Goal: Task Accomplishment & Management: Use online tool/utility

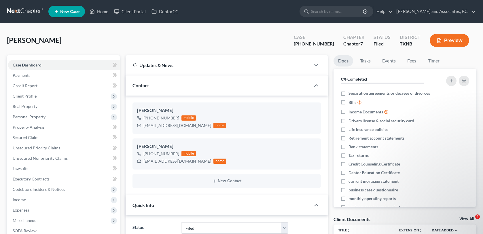
select select "5"
select select "0"
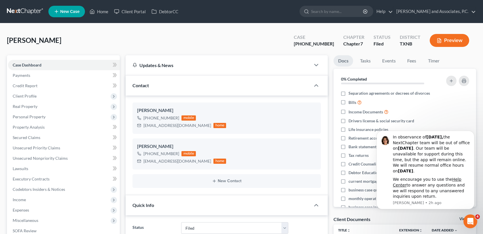
scroll to position [2547, 0]
click at [105, 12] on link "Home" at bounding box center [99, 11] width 24 height 10
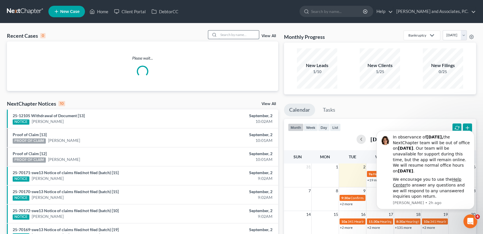
click at [238, 36] on input "search" at bounding box center [239, 35] width 40 height 8
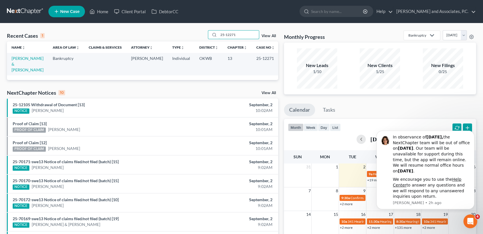
type input "25-12271"
click at [18, 61] on td "[PERSON_NAME] & [PERSON_NAME]" at bounding box center [27, 64] width 41 height 22
click at [22, 59] on link "[PERSON_NAME] & [PERSON_NAME]" at bounding box center [28, 64] width 32 height 16
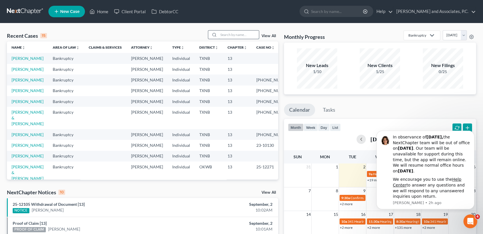
click at [221, 34] on input "search" at bounding box center [239, 35] width 40 height 8
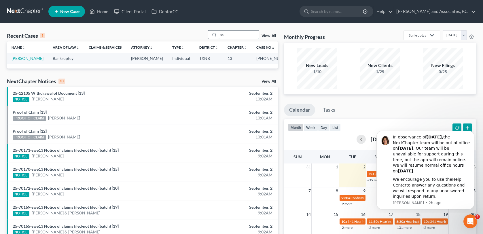
type input "s"
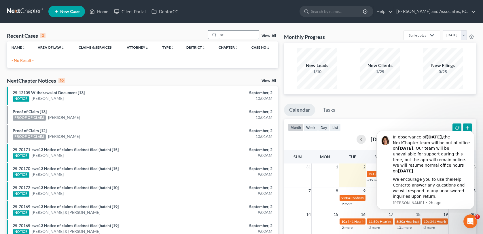
type input "s"
type input "m"
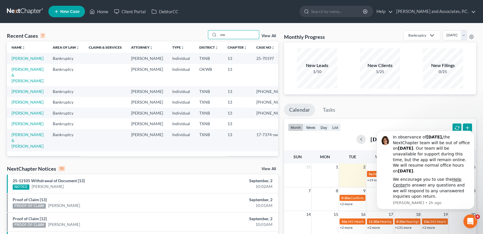
type input "m"
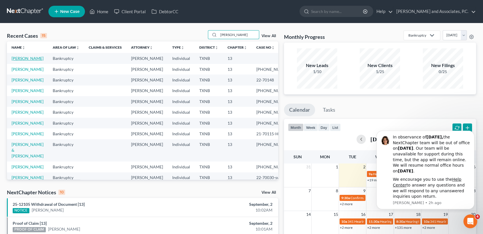
type input "[PERSON_NAME]"
click at [26, 58] on link "[PERSON_NAME]" at bounding box center [28, 58] width 32 height 5
select select "3"
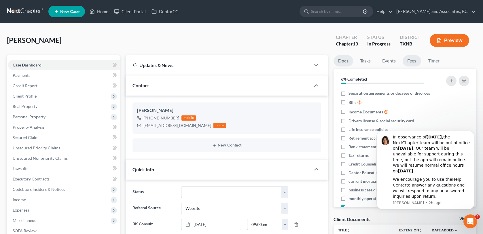
scroll to position [4318, 0]
click at [413, 64] on link "Fees" at bounding box center [412, 60] width 18 height 11
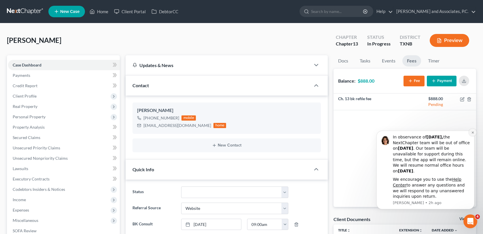
click at [474, 133] on icon "Dismiss notification" at bounding box center [472, 132] width 3 height 3
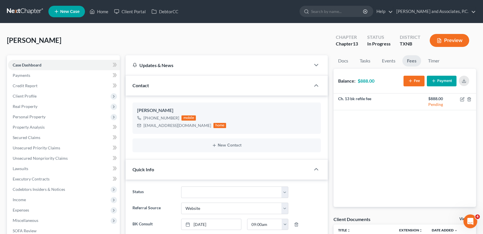
click at [443, 81] on button "Payment" at bounding box center [442, 81] width 30 height 11
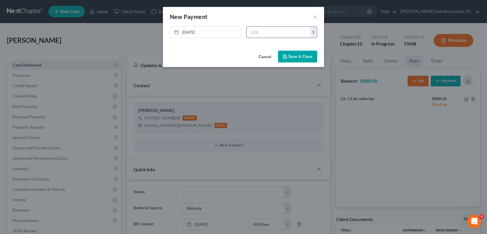
click at [257, 32] on input "text" at bounding box center [278, 32] width 63 height 11
type input "400.00"
click at [304, 58] on button "Save & Close" at bounding box center [297, 57] width 39 height 12
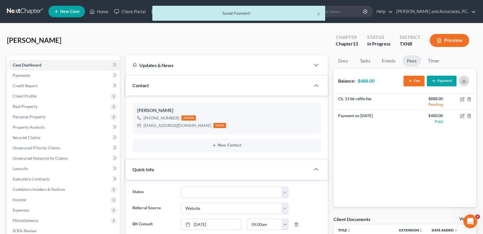
click at [466, 82] on icon "button" at bounding box center [463, 81] width 3 height 1
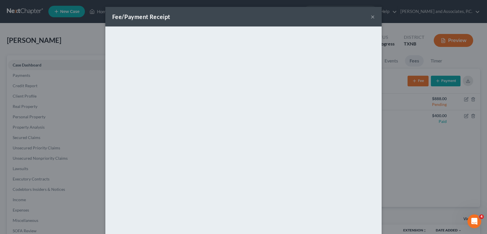
click at [371, 16] on button "×" at bounding box center [373, 16] width 4 height 7
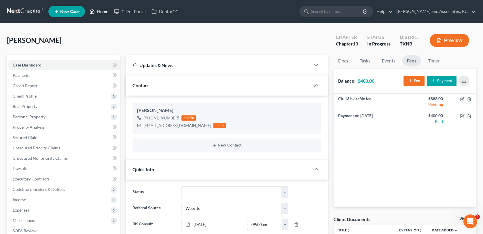
click at [105, 14] on link "Home" at bounding box center [99, 11] width 24 height 10
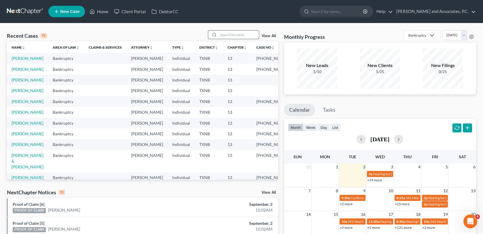
click at [225, 34] on input "search" at bounding box center [239, 35] width 40 height 8
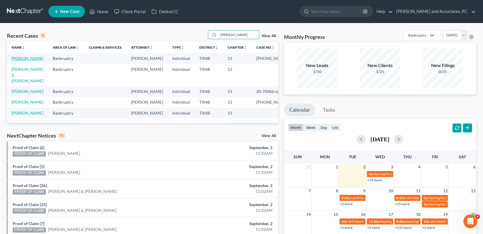
type input "poore"
click at [28, 59] on link "Poore, John" at bounding box center [28, 58] width 32 height 5
select select "1"
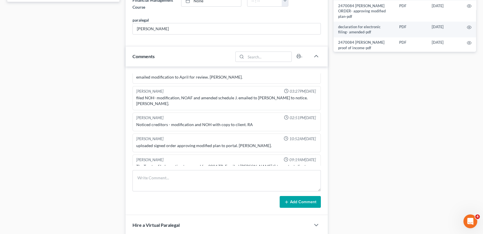
scroll to position [182, 0]
click at [169, 184] on textarea at bounding box center [226, 180] width 188 height 21
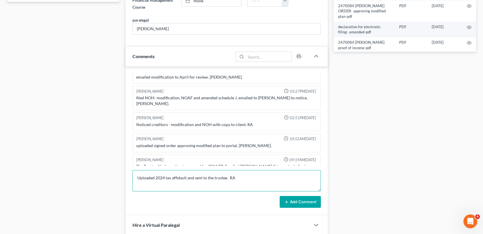
type textarea "Uploaded 2024 tax affidavit and sent to the trustee. RA"
click at [297, 201] on button "Add Comment" at bounding box center [300, 202] width 41 height 12
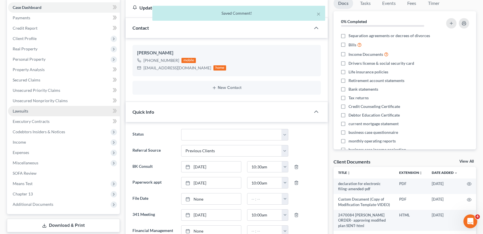
scroll to position [0, 0]
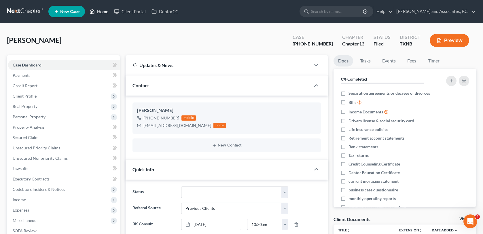
click at [100, 11] on link "Home" at bounding box center [99, 11] width 24 height 10
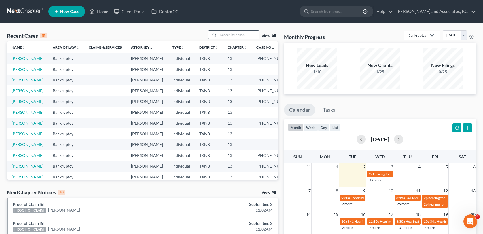
click at [233, 36] on input "search" at bounding box center [239, 35] width 40 height 8
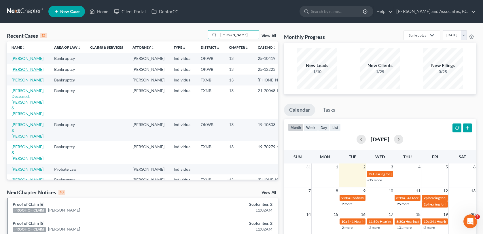
type input "harris"
click at [34, 72] on link "Harris, Carmen" at bounding box center [28, 69] width 32 height 5
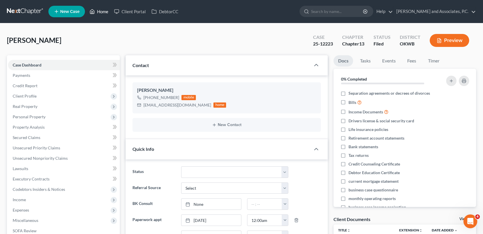
click at [105, 10] on link "Home" at bounding box center [99, 11] width 24 height 10
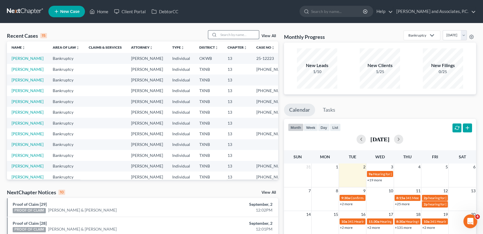
click at [233, 35] on input "search" at bounding box center [239, 35] width 40 height 8
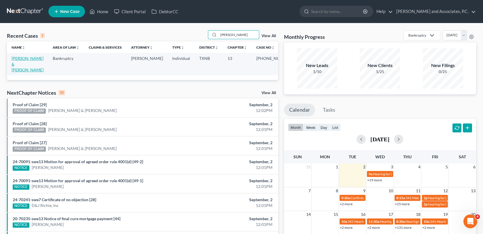
type input "otwell"
click at [31, 58] on link "[PERSON_NAME] & [PERSON_NAME]" at bounding box center [28, 64] width 32 height 16
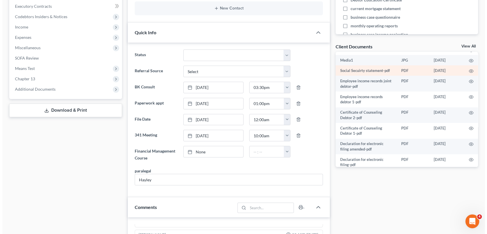
scroll to position [84, 0]
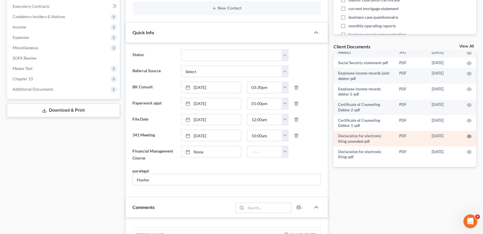
click at [468, 136] on circle "button" at bounding box center [468, 136] width 1 height 1
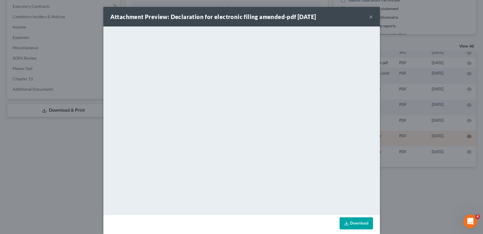
scroll to position [138, 0]
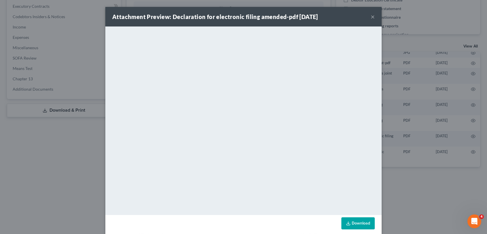
click at [371, 16] on button "×" at bounding box center [373, 16] width 4 height 7
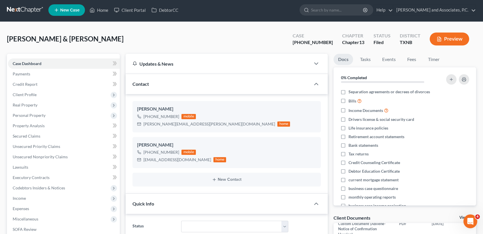
scroll to position [0, 0]
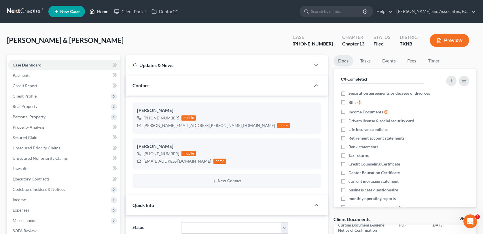
click at [104, 12] on link "Home" at bounding box center [99, 11] width 24 height 10
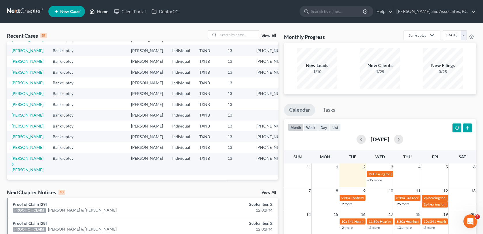
scroll to position [115, 0]
click at [233, 35] on input "search" at bounding box center [239, 35] width 40 height 8
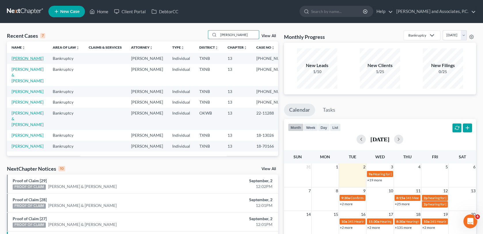
type input "walker"
click at [34, 60] on link "Walker, Samantha" at bounding box center [28, 58] width 32 height 5
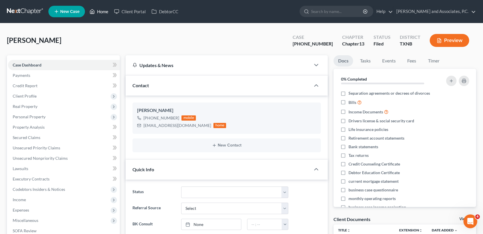
click at [100, 12] on link "Home" at bounding box center [99, 11] width 24 height 10
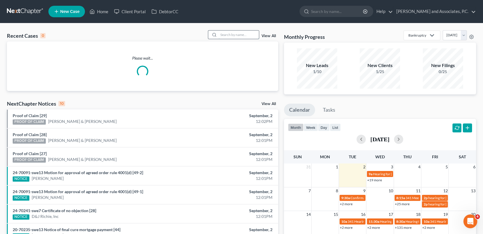
click at [231, 35] on input "search" at bounding box center [239, 35] width 40 height 8
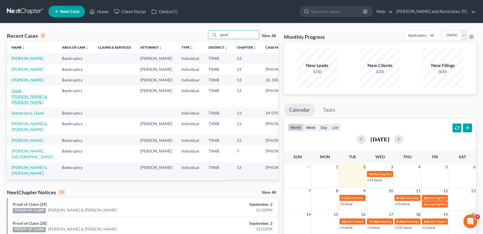
type input "good"
click at [27, 105] on link "Good, Jeremy & Lisa" at bounding box center [30, 96] width 36 height 16
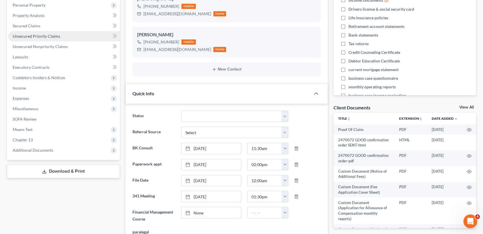
scroll to position [115, 0]
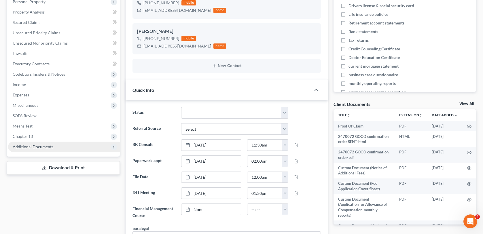
click at [76, 146] on span "Additional Documents" at bounding box center [64, 147] width 112 height 10
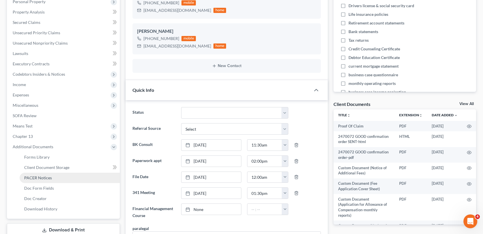
click at [81, 179] on link "PACER Notices" at bounding box center [70, 178] width 100 height 10
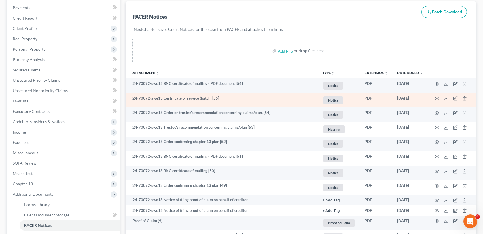
scroll to position [58, 0]
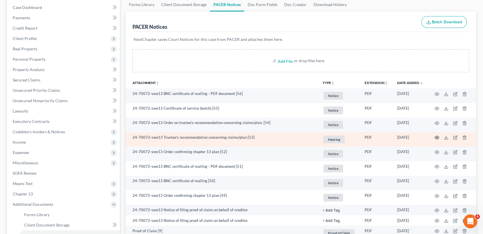
click at [438, 137] on icon "button" at bounding box center [437, 137] width 5 height 5
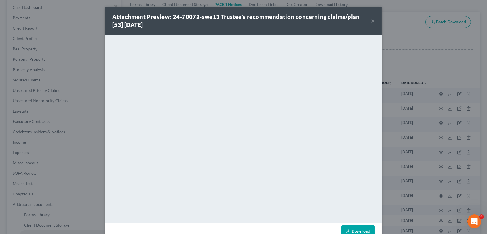
click at [371, 21] on button "×" at bounding box center [373, 20] width 4 height 7
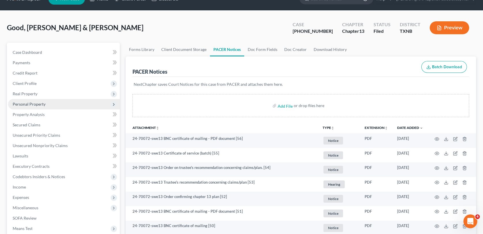
scroll to position [0, 0]
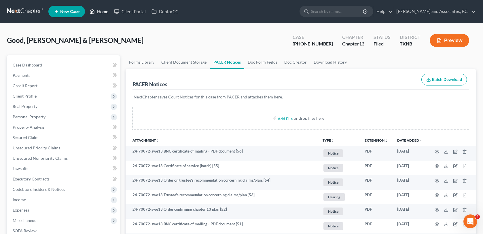
click at [100, 11] on link "Home" at bounding box center [99, 11] width 24 height 10
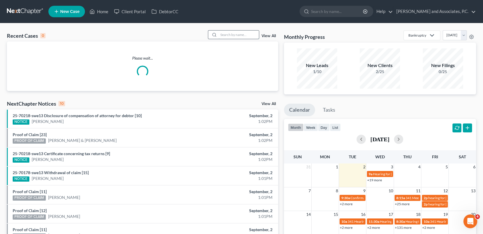
click at [224, 36] on input "search" at bounding box center [239, 35] width 40 height 8
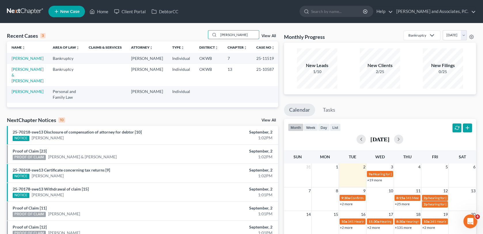
type input "morris"
click at [14, 58] on link "Morris, Lisa" at bounding box center [28, 58] width 32 height 5
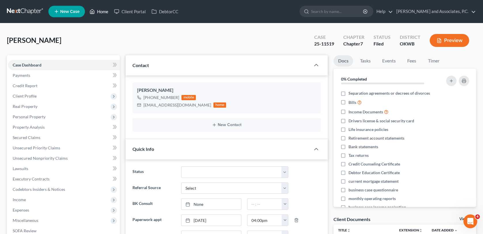
click at [101, 12] on link "Home" at bounding box center [99, 11] width 24 height 10
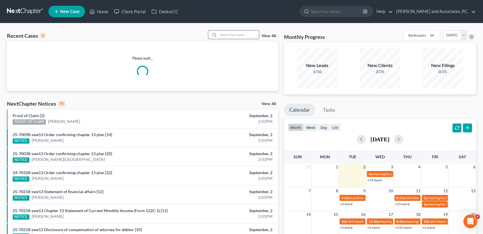
click at [229, 34] on input "search" at bounding box center [239, 35] width 40 height 8
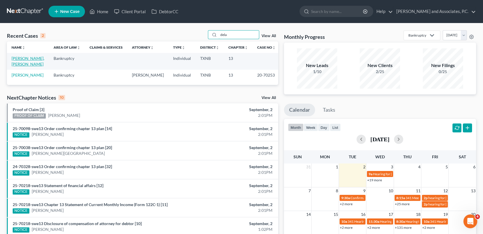
type input "dela"
click at [28, 60] on link "Dela Cruz, Elizabeth" at bounding box center [28, 61] width 33 height 11
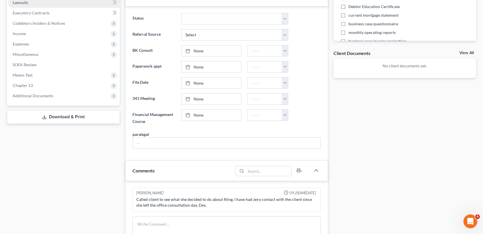
scroll to position [173, 0]
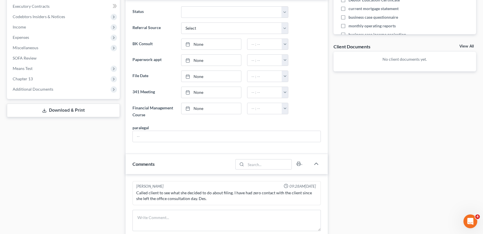
click at [49, 89] on span "Additional Documents" at bounding box center [33, 89] width 41 height 5
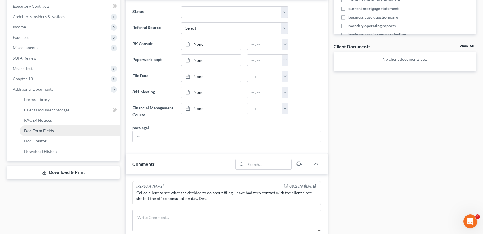
click at [52, 130] on span "Doc Form Fields" at bounding box center [39, 130] width 30 height 5
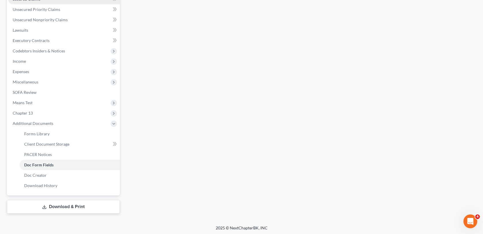
scroll to position [139, 0]
click at [43, 175] on span "Doc Creator" at bounding box center [35, 174] width 22 height 5
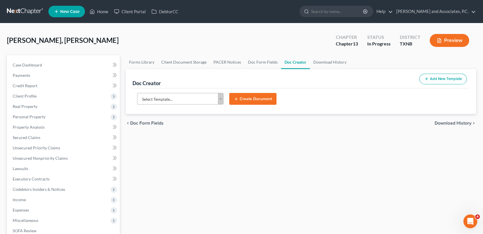
click at [220, 100] on body "Home New Case Client Portal DebtorCC Monte J. White and Associates, P.C. wfinfo…" at bounding box center [241, 187] width 483 height 374
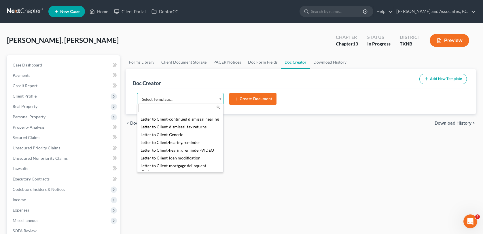
scroll to position [403, 0]
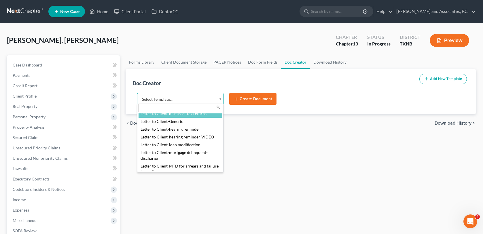
select select "77191"
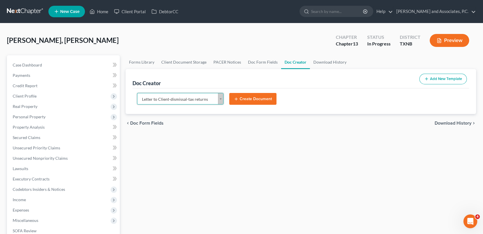
click at [222, 99] on body "Home New Case Client Portal DebtorCC Monte J. White and Associates, P.C. wfinfo…" at bounding box center [241, 187] width 483 height 374
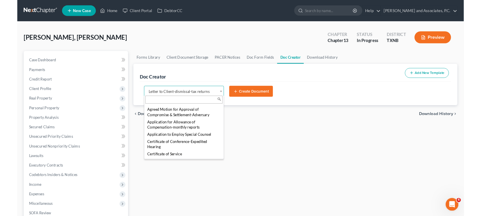
scroll to position [99, 0]
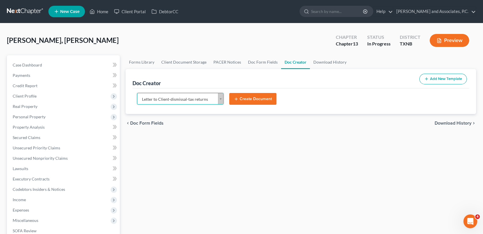
click at [284, 162] on body "Home New Case Client Portal DebtorCC Monte J. White and Associates, P.C. wfinfo…" at bounding box center [241, 187] width 483 height 374
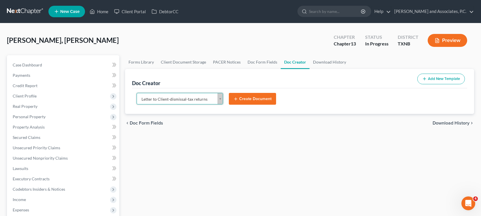
click at [81, 12] on link "New Case" at bounding box center [66, 12] width 37 height 12
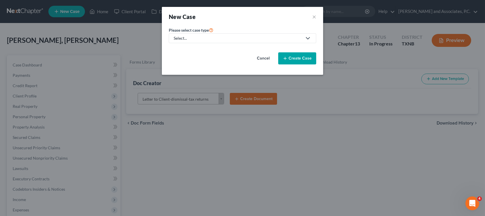
click at [305, 38] on icon at bounding box center [307, 38] width 7 height 7
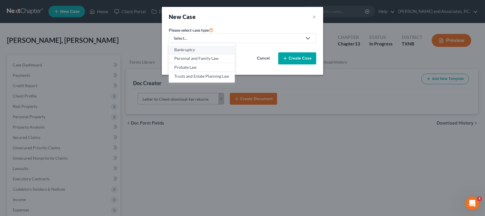
click at [215, 48] on div "Bankruptcy" at bounding box center [201, 50] width 55 height 6
select select "78"
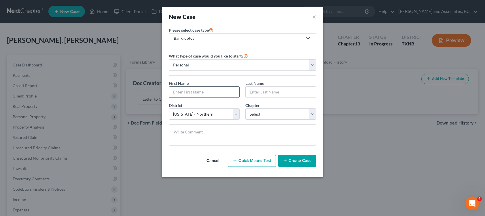
click at [199, 91] on input "text" at bounding box center [204, 92] width 70 height 11
type input "Joseph"
type input "Hodgkins"
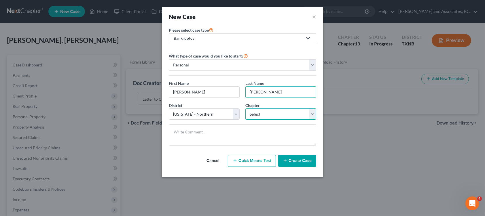
click at [259, 113] on select "Select 7 11 12 13" at bounding box center [280, 115] width 71 height 12
select select "3"
click at [245, 109] on select "Select 7 11 12 13" at bounding box center [280, 115] width 71 height 12
click at [299, 161] on button "Create Case" at bounding box center [297, 161] width 38 height 12
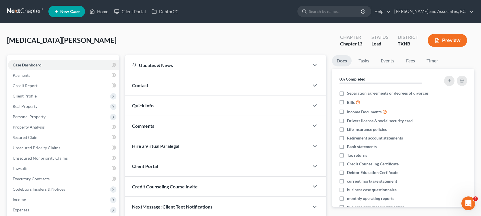
click at [154, 86] on div "Contact" at bounding box center [217, 85] width 184 height 20
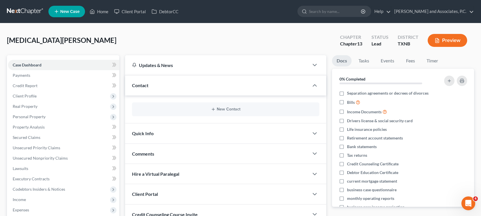
click at [157, 105] on div "New Contact" at bounding box center [225, 110] width 187 height 14
click at [216, 110] on button "New Contact" at bounding box center [225, 109] width 178 height 5
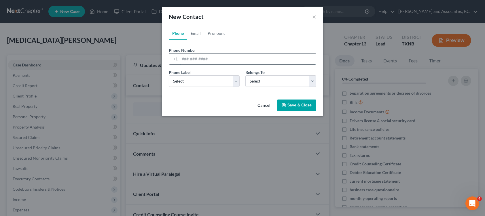
click at [182, 58] on input "tel" at bounding box center [248, 59] width 136 height 11
type input "940-733-0981"
click at [213, 83] on select "Select Mobile Home Work Other" at bounding box center [204, 81] width 71 height 12
select select "0"
click at [169, 75] on select "Select Mobile Home Work Other" at bounding box center [204, 81] width 71 height 12
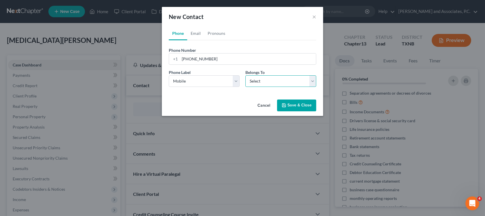
click at [271, 83] on select "Select Client Other" at bounding box center [280, 81] width 71 height 12
select select "0"
click at [245, 75] on select "Select Client Other" at bounding box center [280, 81] width 71 height 12
click at [284, 109] on button "Save & Close" at bounding box center [296, 106] width 39 height 12
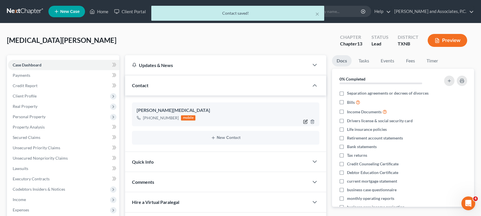
click at [304, 122] on icon "button" at bounding box center [305, 121] width 5 height 5
select select "0"
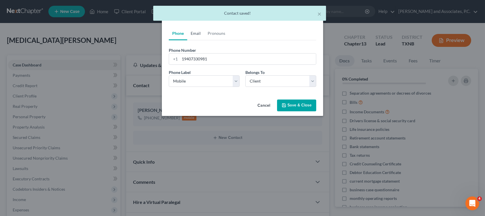
click at [198, 33] on link "Email" at bounding box center [195, 33] width 17 height 14
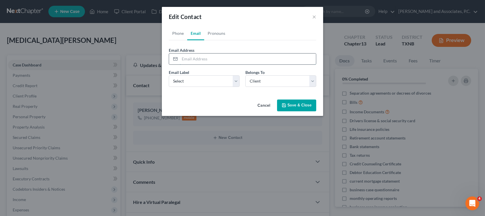
click at [185, 59] on input "email" at bounding box center [248, 59] width 136 height 11
type input "joeyahodgkins@aol.com"
click at [214, 80] on select "Select Home Work Other" at bounding box center [204, 81] width 71 height 12
select select "0"
click at [169, 75] on select "Select Home Work Other" at bounding box center [204, 81] width 71 height 12
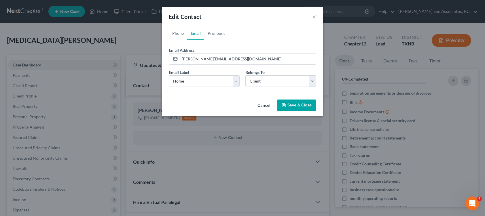
click at [283, 107] on polyline "button" at bounding box center [284, 106] width 2 height 1
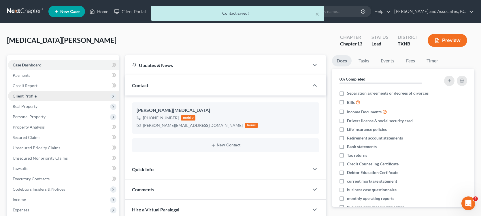
click at [32, 95] on span "Client Profile" at bounding box center [25, 96] width 24 height 5
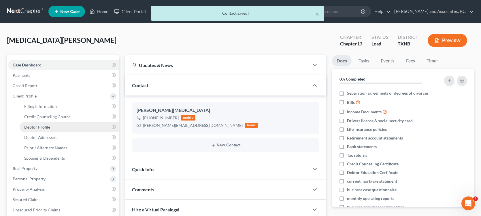
click at [37, 127] on span "Debtor Profile" at bounding box center [37, 127] width 26 height 5
select select "0"
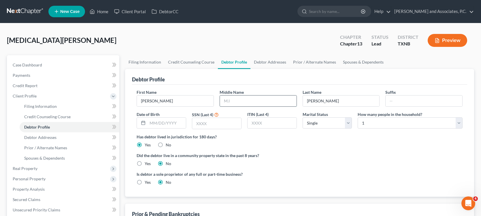
click at [246, 101] on input "text" at bounding box center [258, 101] width 77 height 11
type input "Allen"
click at [175, 124] on input "text" at bounding box center [166, 123] width 38 height 11
type input "01/28/1988"
type input "2250"
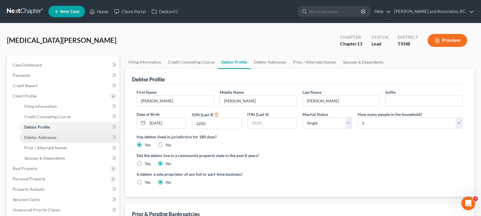
click at [50, 138] on span "Debtor Addresses" at bounding box center [40, 137] width 32 height 5
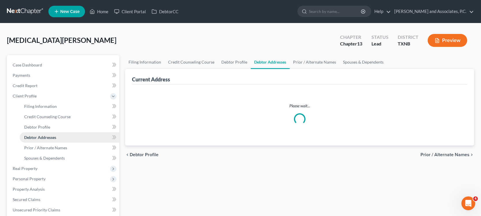
select select "0"
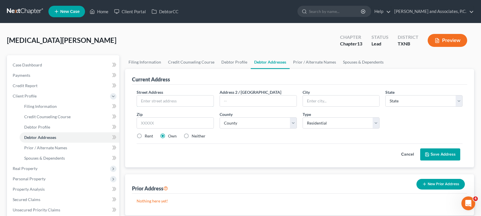
click at [147, 101] on input "text" at bounding box center [175, 101] width 77 height 11
click at [149, 98] on input "text" at bounding box center [175, 101] width 77 height 11
type input "401 Ave B"
type input "Electra"
click at [422, 98] on select "State AL AK AR AZ CA CO CT DE DC FL GA GU HI ID IL IN IA KS KY LA ME MD MA MI M…" at bounding box center [423, 101] width 77 height 12
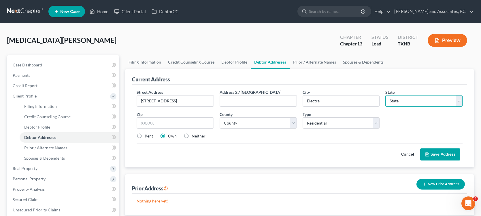
select select "45"
click at [385, 95] on select "State AL AK AR AZ CA CO CT DE DC FL GA GU HI ID IL IN IA KS KY LA ME MD MA MI M…" at bounding box center [423, 101] width 77 height 12
type input "76360"
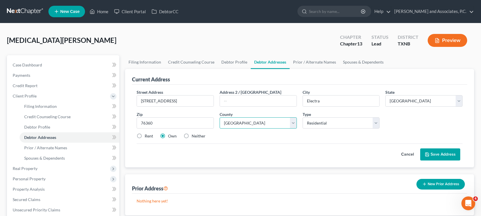
click at [251, 121] on select "County Anderson County Andrews County Angelina County Aransas County Archer Cou…" at bounding box center [257, 123] width 77 height 12
select select "243"
click at [219, 117] on select "County Anderson County Andrews County Angelina County Aransas County Archer Cou…" at bounding box center [257, 123] width 77 height 12
click at [145, 136] on label "Rent" at bounding box center [149, 136] width 8 height 6
click at [147, 136] on input "Rent" at bounding box center [149, 135] width 4 height 4
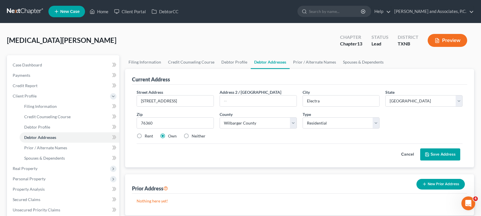
radio input "true"
click at [41, 105] on span "Filing Information" at bounding box center [40, 106] width 33 height 5
select select "1"
select select "0"
select select "3"
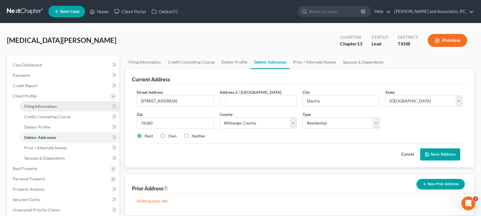
select select "78"
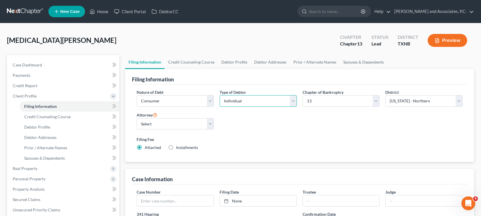
click at [291, 103] on select "Select Individual Joint" at bounding box center [257, 101] width 77 height 12
select select "1"
click at [219, 95] on select "Select Individual Joint" at bounding box center [257, 101] width 77 height 12
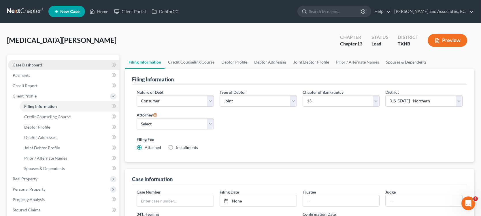
click at [26, 65] on span "Case Dashboard" at bounding box center [27, 64] width 29 height 5
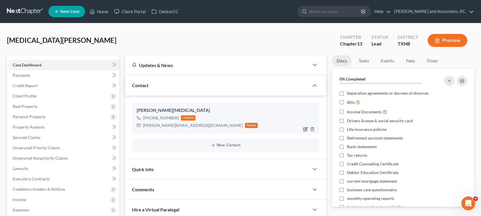
click at [305, 128] on icon "button" at bounding box center [306, 128] width 3 height 3
select select "0"
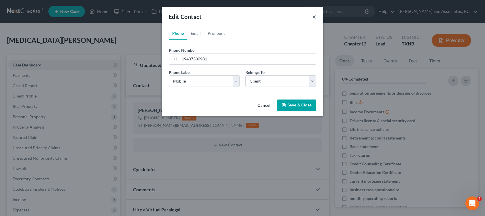
click at [314, 18] on button "×" at bounding box center [314, 16] width 4 height 7
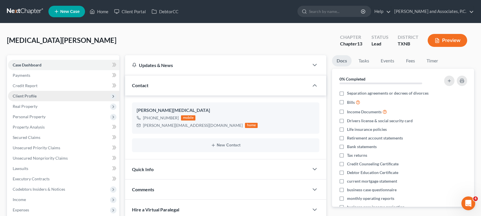
click at [26, 94] on span "Client Profile" at bounding box center [25, 96] width 24 height 5
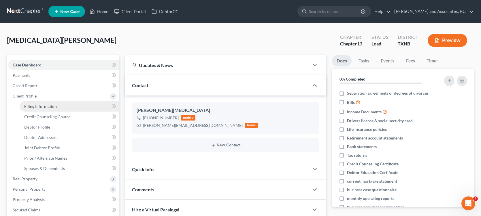
click at [29, 106] on span "Filing Information" at bounding box center [40, 106] width 33 height 5
select select "1"
select select "3"
select select "78"
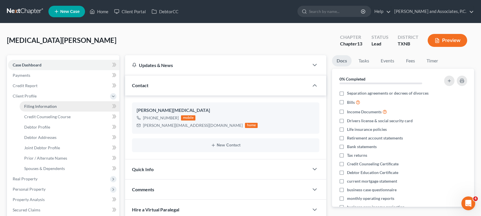
select select "0"
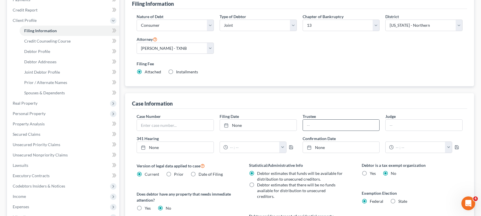
scroll to position [53, 0]
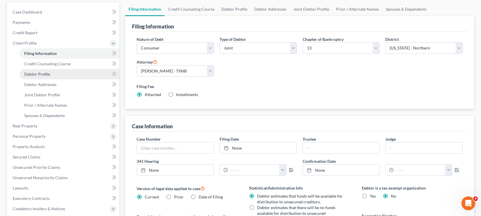
click at [45, 75] on span "Debtor Profile" at bounding box center [37, 74] width 26 height 5
select select "1"
select select "0"
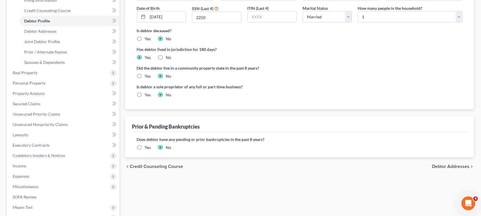
scroll to position [115, 0]
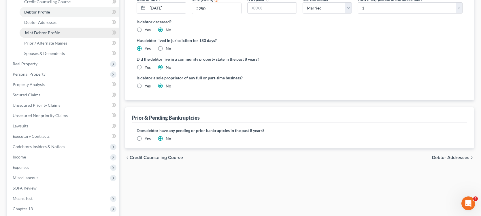
click at [43, 31] on span "Joint Debtor Profile" at bounding box center [42, 32] width 36 height 5
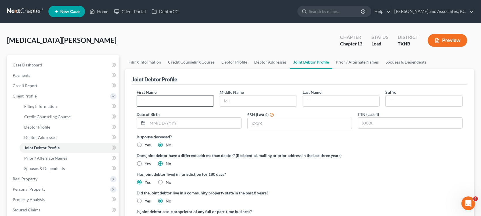
click at [165, 105] on input "text" at bounding box center [175, 101] width 77 height 11
type input "C"
type input "Valerie"
click at [239, 101] on input "Joseph" at bounding box center [258, 101] width 77 height 11
type input "Jo"
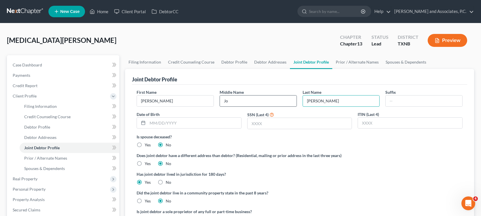
type input "Hodgkins"
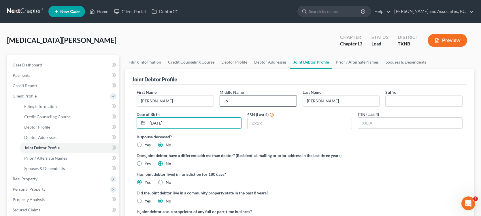
type input "05/16/1995"
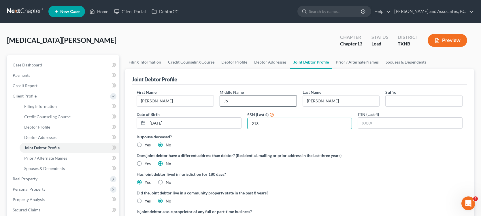
type input "2130"
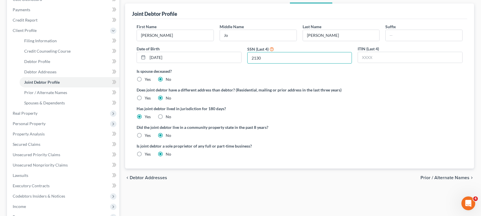
scroll to position [29, 0]
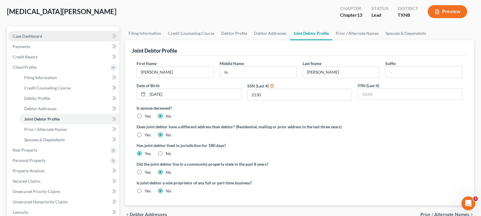
click at [32, 34] on span "Case Dashboard" at bounding box center [27, 36] width 29 height 5
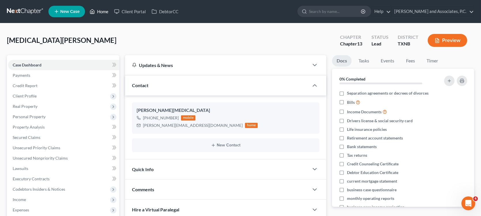
click at [101, 12] on link "Home" at bounding box center [99, 11] width 24 height 10
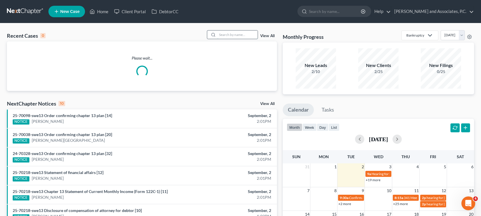
click at [229, 33] on input "search" at bounding box center [237, 35] width 40 height 8
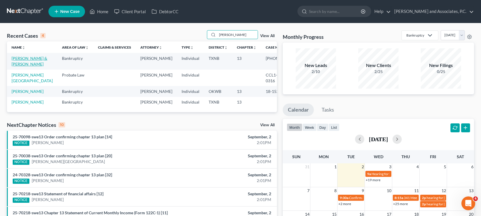
type input "Robinson"
click at [29, 57] on link "[PERSON_NAME] & [PERSON_NAME]" at bounding box center [30, 61] width 36 height 11
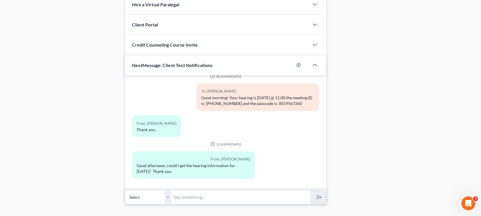
scroll to position [545, 0]
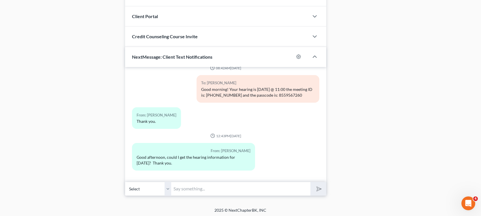
click at [194, 187] on input "text" at bounding box center [240, 189] width 139 height 14
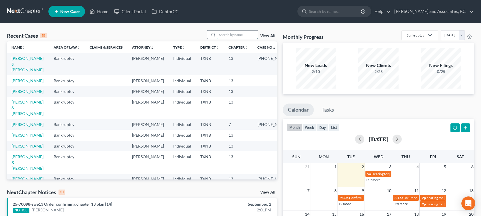
click at [225, 34] on input "search" at bounding box center [237, 35] width 40 height 8
click at [21, 59] on link "[PERSON_NAME] & [PERSON_NAME]" at bounding box center [28, 64] width 32 height 16
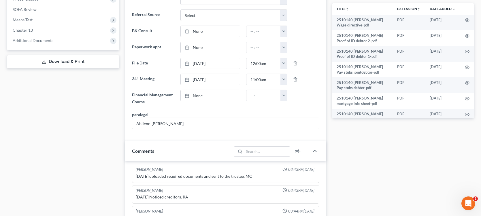
scroll to position [230, 0]
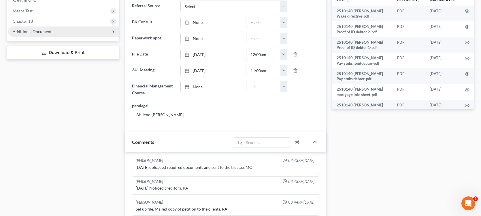
click at [63, 32] on span "Additional Documents" at bounding box center [63, 31] width 111 height 10
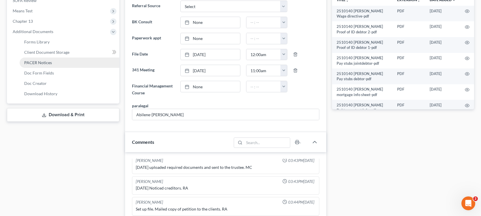
click at [58, 63] on link "PACER Notices" at bounding box center [70, 63] width 100 height 10
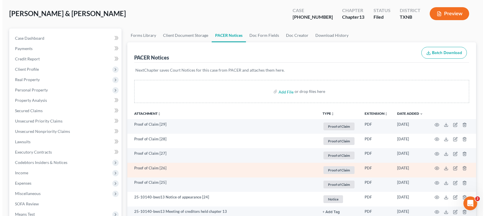
scroll to position [58, 0]
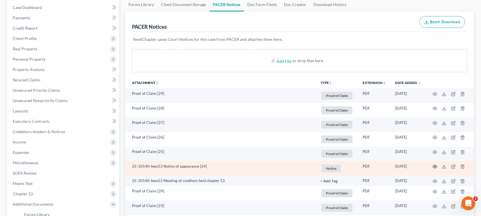
click at [436, 165] on icon "button" at bounding box center [434, 166] width 5 height 5
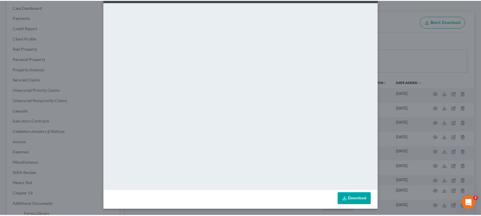
scroll to position [0, 0]
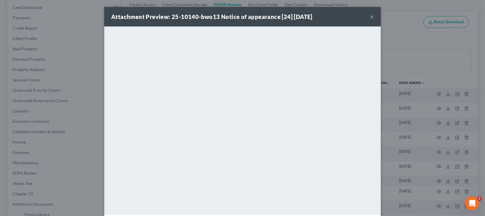
click at [370, 17] on button "×" at bounding box center [372, 16] width 4 height 7
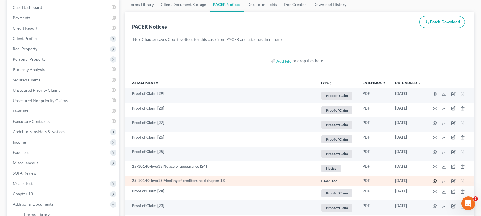
click at [435, 179] on icon "button" at bounding box center [434, 181] width 5 height 5
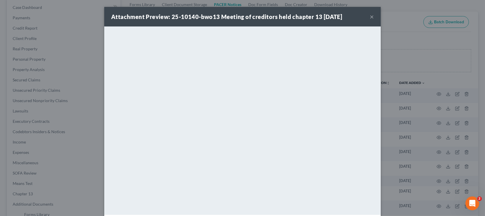
click at [370, 16] on button "×" at bounding box center [372, 16] width 4 height 7
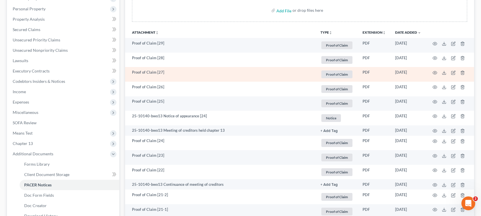
scroll to position [115, 0]
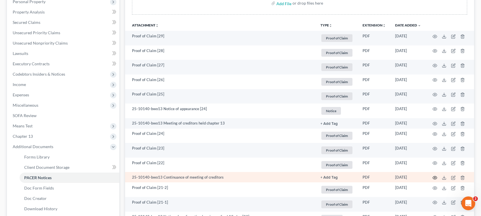
click at [434, 177] on circle "button" at bounding box center [434, 177] width 1 height 1
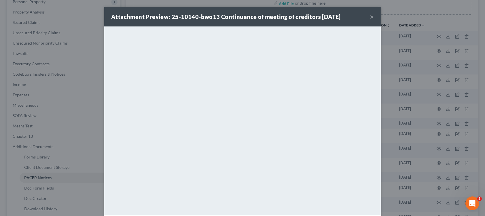
click at [370, 17] on button "×" at bounding box center [372, 16] width 4 height 7
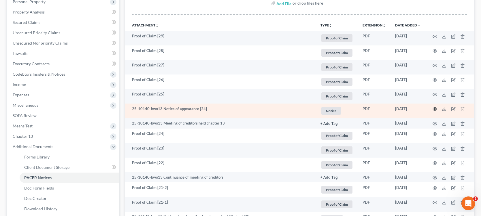
click at [434, 109] on circle "button" at bounding box center [434, 109] width 1 height 1
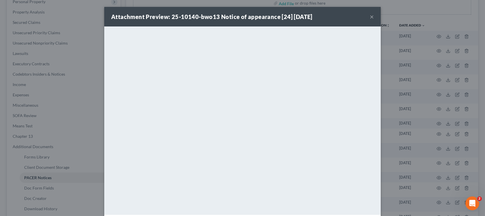
click at [370, 18] on button "×" at bounding box center [372, 16] width 4 height 7
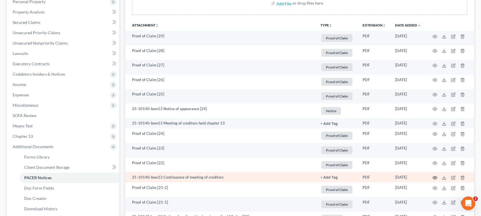
click at [434, 177] on circle "button" at bounding box center [434, 177] width 1 height 1
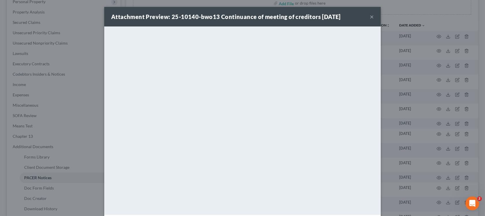
click at [370, 16] on button "×" at bounding box center [372, 16] width 4 height 7
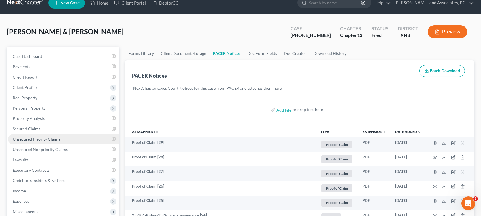
scroll to position [0, 0]
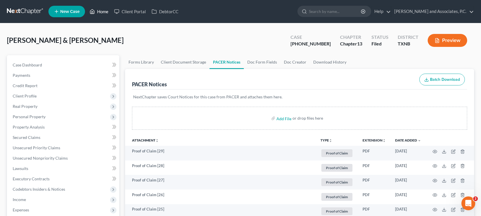
click at [105, 11] on link "Home" at bounding box center [99, 11] width 24 height 10
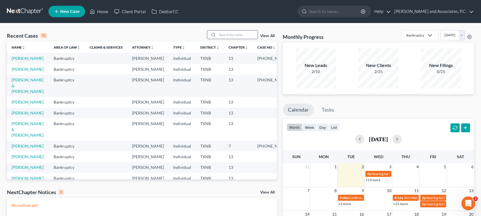
click at [228, 36] on input "search" at bounding box center [237, 35] width 40 height 8
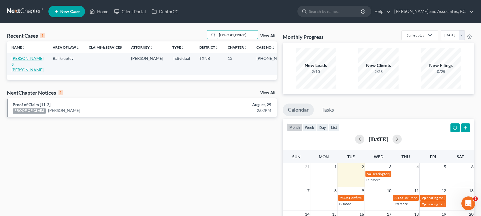
type input "otwell"
click at [18, 58] on link "[PERSON_NAME] & [PERSON_NAME]" at bounding box center [28, 64] width 32 height 16
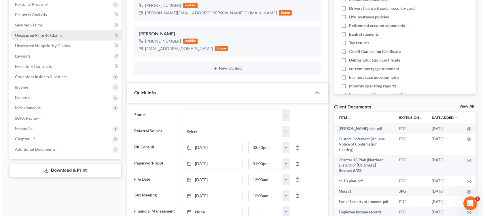
scroll to position [173, 0]
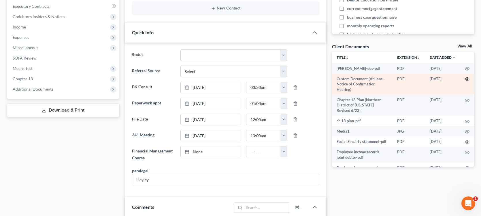
click at [466, 79] on circle "button" at bounding box center [466, 79] width 1 height 1
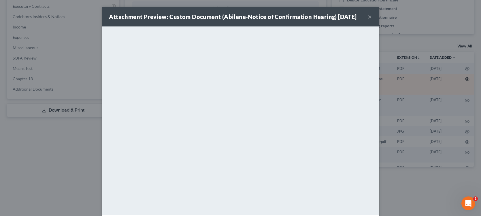
scroll to position [1710, 0]
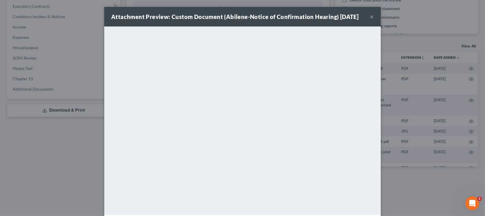
click at [370, 17] on button "×" at bounding box center [372, 16] width 4 height 7
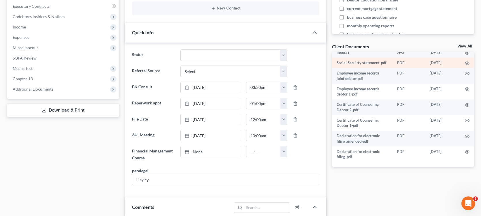
scroll to position [84, 0]
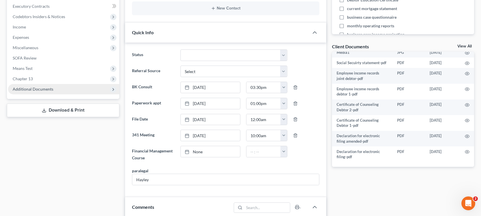
click at [39, 88] on span "Additional Documents" at bounding box center [33, 89] width 41 height 5
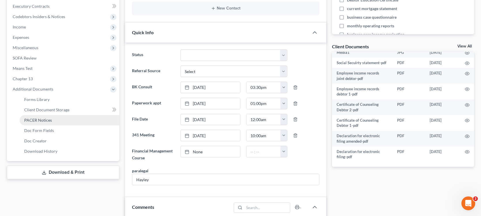
click at [48, 121] on span "PACER Notices" at bounding box center [38, 120] width 28 height 5
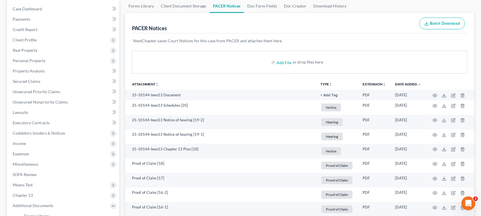
scroll to position [58, 0]
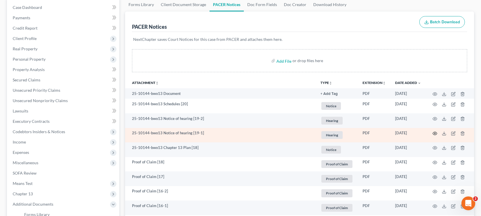
click at [433, 133] on icon "button" at bounding box center [434, 133] width 5 height 5
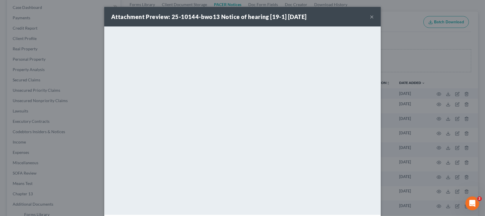
click at [370, 16] on button "×" at bounding box center [372, 16] width 4 height 7
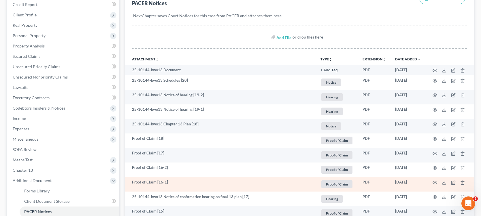
scroll to position [115, 0]
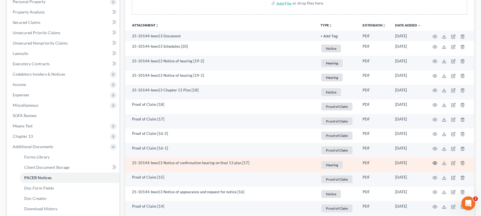
click at [433, 162] on icon "button" at bounding box center [435, 163] width 4 height 3
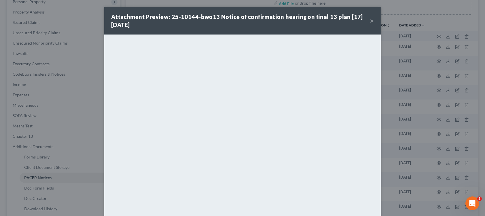
click at [370, 20] on button "×" at bounding box center [372, 20] width 4 height 7
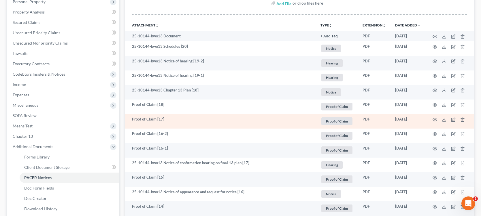
scroll to position [144, 0]
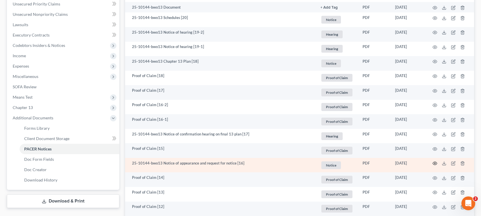
click at [434, 161] on icon "button" at bounding box center [434, 163] width 5 height 5
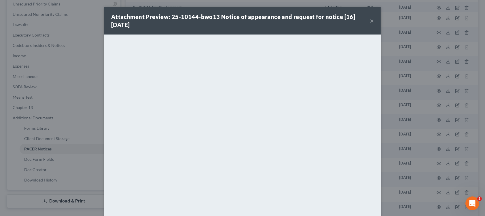
click at [370, 20] on button "×" at bounding box center [372, 20] width 4 height 7
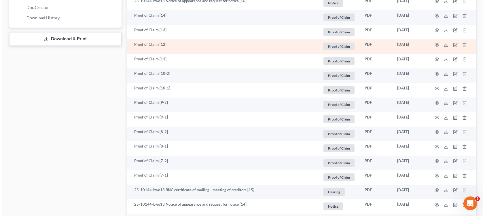
scroll to position [317, 0]
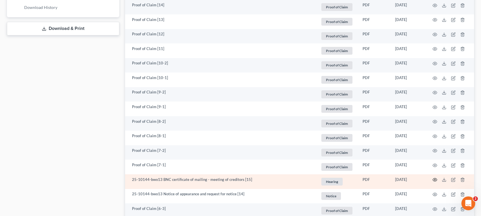
click at [435, 180] on circle "button" at bounding box center [434, 179] width 1 height 1
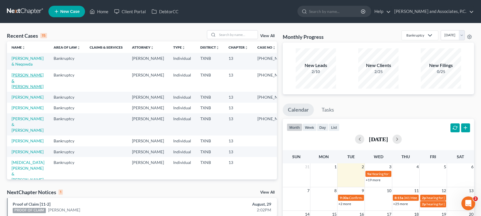
click at [23, 74] on link "[PERSON_NAME] & [PERSON_NAME]" at bounding box center [28, 81] width 32 height 16
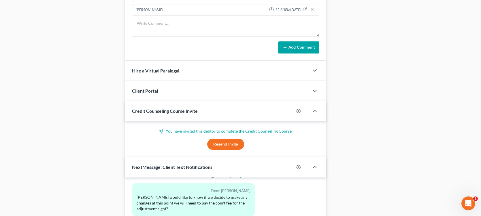
scroll to position [589, 0]
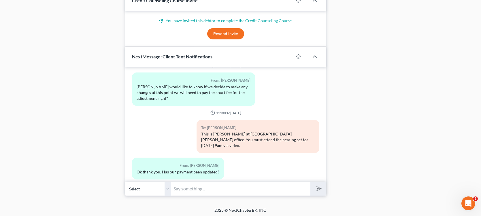
click at [186, 185] on input "text" at bounding box center [240, 189] width 139 height 14
click at [167, 187] on select "Select +1 (254) 334-8454 - Jamie Otwell +1 (254) 433-9409 - Edward Otwell" at bounding box center [148, 189] width 46 height 14
click at [125, 182] on select "Select +1 (254) 334-8454 - Jamie Otwell +1 (254) 433-9409 - Edward Otwell" at bounding box center [148, 189] width 46 height 14
click at [188, 190] on input "text" at bounding box center [240, 189] width 139 height 14
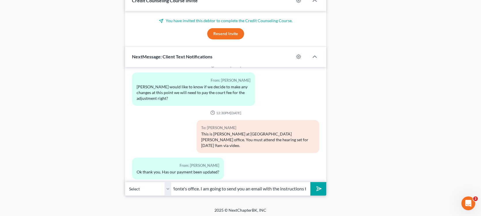
type input "Hi Hamie! This is Misty at Monte's office. I am going to send you an email with…"
click at [310, 182] on button "submit" at bounding box center [318, 189] width 16 height 14
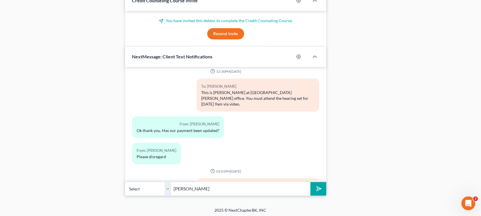
type input "Jamie"
click at [310, 182] on button "submit" at bounding box center [318, 189] width 16 height 14
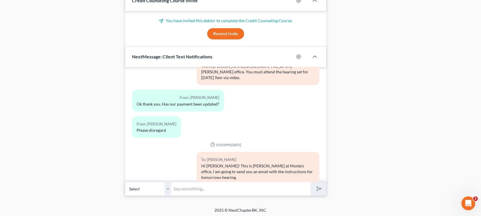
click at [207, 163] on div "Hi Hamie! This is Misty at Monte's office. I am going to send you an email with…" at bounding box center [258, 171] width 114 height 17
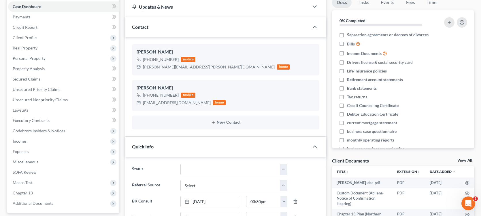
scroll to position [0, 0]
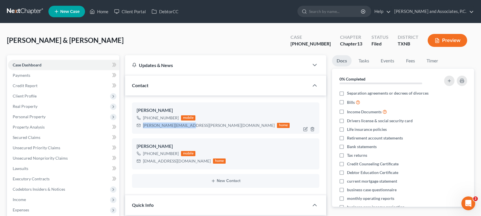
drag, startPoint x: 143, startPoint y: 125, endPoint x: 187, endPoint y: 132, distance: 44.4
click at [187, 132] on div "Jamie Otwell +1 (254) 334-8454 mobile jamie.otwell@yahoo.com home" at bounding box center [225, 118] width 187 height 31
copy div "jamie.otwell@yahoo.com"
click at [100, 12] on link "Home" at bounding box center [99, 11] width 24 height 10
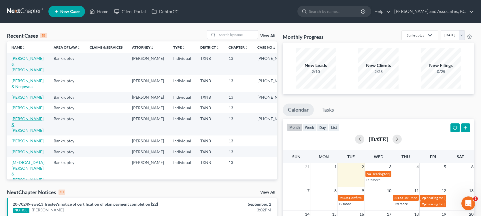
click at [33, 123] on link "[PERSON_NAME] & [PERSON_NAME]" at bounding box center [28, 124] width 32 height 16
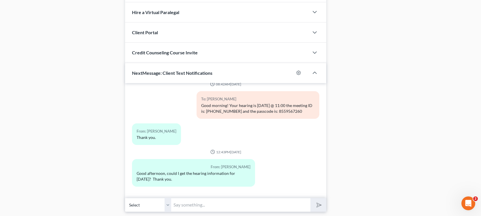
scroll to position [545, 0]
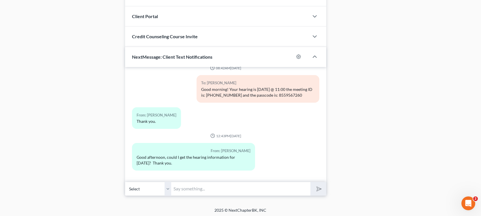
click at [192, 188] on input "text" at bounding box center [240, 189] width 139 height 14
type input "This is Misty C at Monte's office. I am sending the hearing information to your…"
click at [166, 190] on select "Select +1 (325) 721-3287 - Scott Robinson +1 (325) 232-3366 - Nina Robinson" at bounding box center [148, 189] width 46 height 14
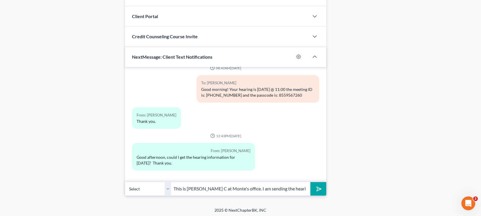
click at [125, 182] on select "Select +1 (325) 721-3287 - Scott Robinson +1 (325) 232-3366 - Nina Robinson" at bounding box center [148, 189] width 46 height 14
click at [317, 189] on polygon "submit" at bounding box center [317, 189] width 7 height 7
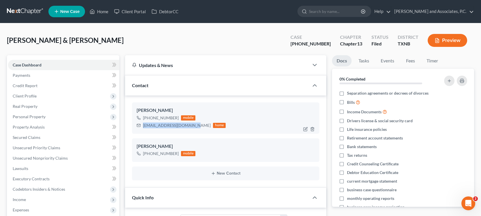
drag, startPoint x: 143, startPoint y: 124, endPoint x: 191, endPoint y: 131, distance: 49.2
click at [191, 131] on div "Scott Robinson +1 (325) 721-3287 mobile robinson1724@hotmail.com home" at bounding box center [225, 118] width 187 height 31
copy div "robinson1724@hotmail.com"
click at [103, 10] on link "Home" at bounding box center [99, 11] width 24 height 10
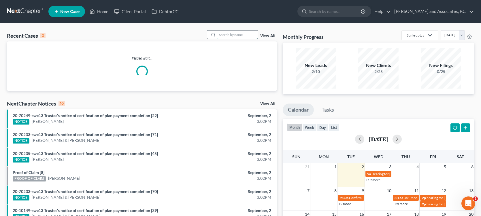
click at [220, 34] on input "search" at bounding box center [237, 35] width 40 height 8
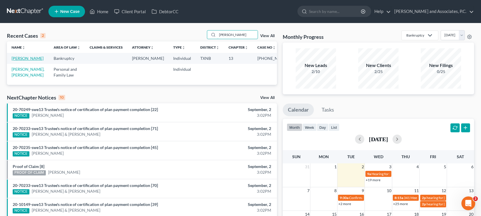
type input "rohr"
click at [21, 59] on link "Rohrbaugh, Justin" at bounding box center [28, 58] width 32 height 5
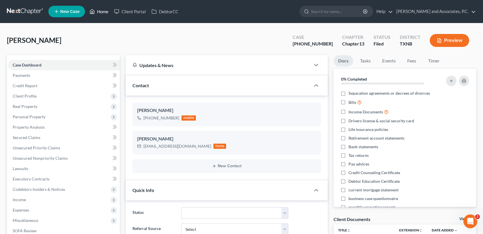
click at [101, 11] on link "Home" at bounding box center [99, 11] width 24 height 10
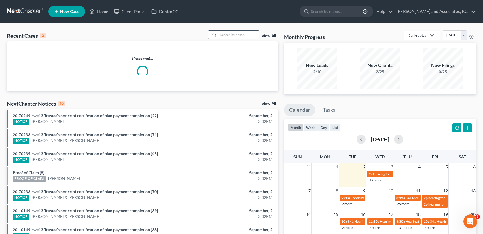
click at [224, 35] on input "search" at bounding box center [239, 35] width 40 height 8
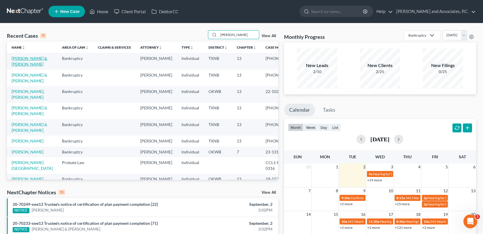
type input "robin"
click at [20, 60] on link "[PERSON_NAME] & [PERSON_NAME]" at bounding box center [30, 61] width 36 height 11
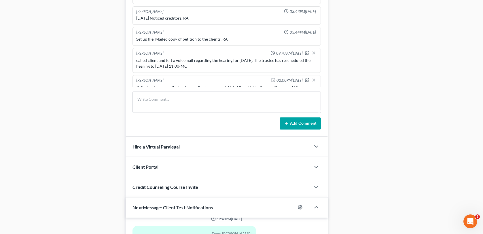
scroll to position [528, 0]
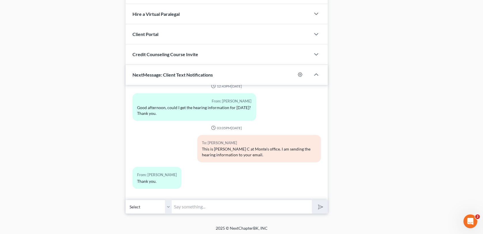
click at [180, 208] on input "text" at bounding box center [242, 207] width 140 height 14
type input "You are welcome!"
click at [320, 207] on polygon "submit" at bounding box center [319, 207] width 7 height 7
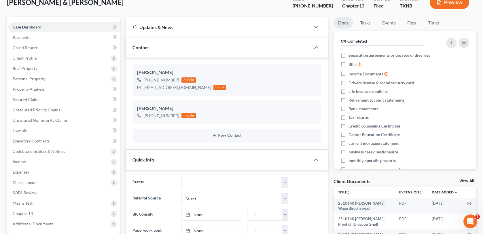
scroll to position [0, 0]
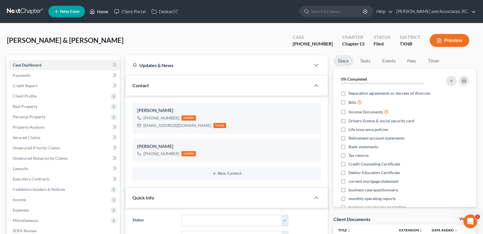
click at [105, 11] on link "Home" at bounding box center [99, 11] width 24 height 10
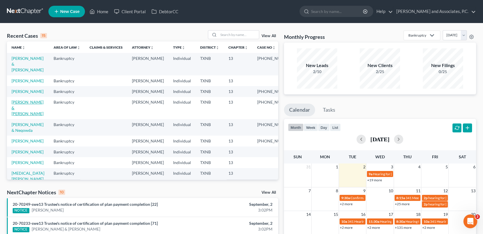
click at [27, 108] on link "[PERSON_NAME] & [PERSON_NAME]" at bounding box center [28, 108] width 32 height 16
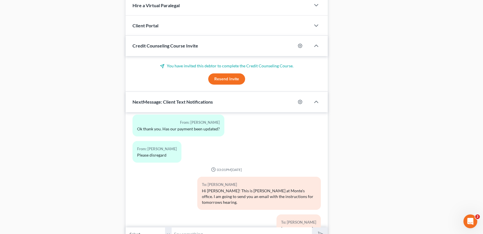
scroll to position [571, 0]
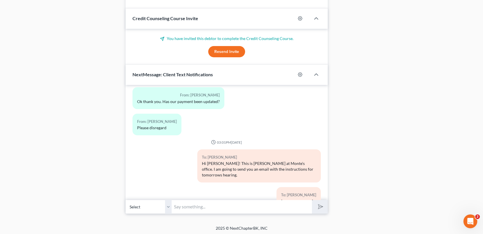
click at [189, 207] on input "text" at bounding box center [242, 207] width 140 height 14
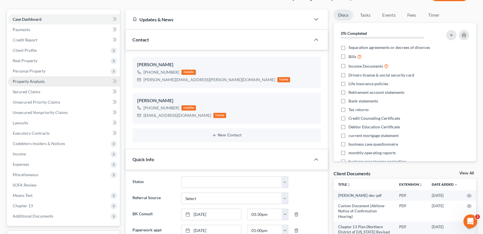
scroll to position [0, 0]
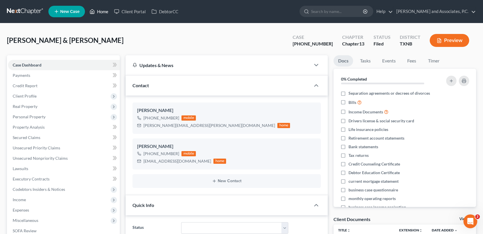
type input "No.. The second class has to be completed before the end of your bankruptcy."
click at [104, 10] on link "Home" at bounding box center [99, 11] width 24 height 10
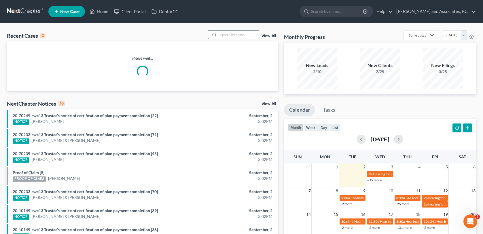
click at [234, 35] on input "search" at bounding box center [239, 35] width 40 height 8
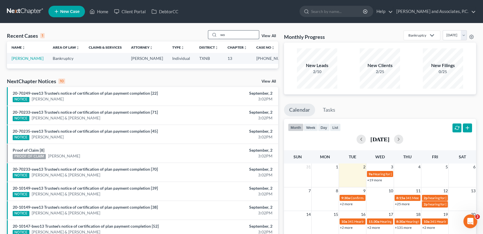
type input "w"
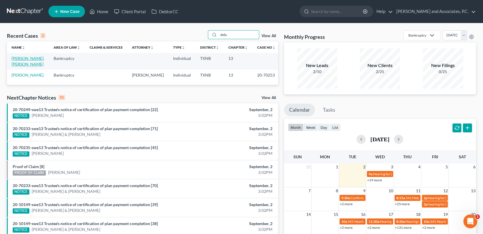
type input "dela"
click at [31, 58] on link "Dela Cruz, Elizabeth" at bounding box center [28, 61] width 33 height 11
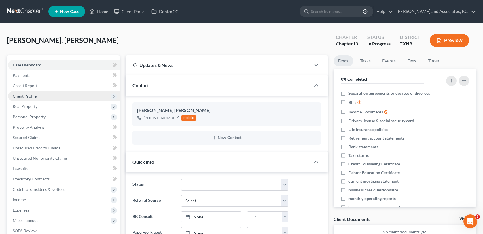
click at [29, 95] on span "Client Profile" at bounding box center [25, 96] width 24 height 5
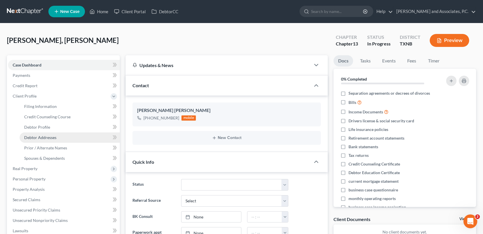
click at [39, 138] on span "Debtor Addresses" at bounding box center [40, 137] width 32 height 5
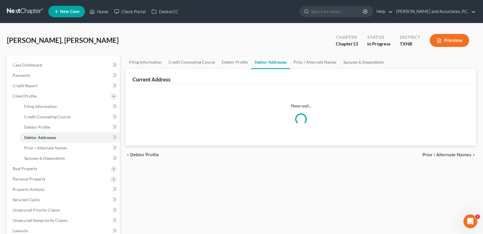
select select "0"
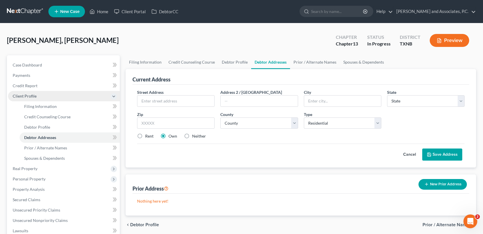
click at [29, 96] on span "Client Profile" at bounding box center [25, 96] width 24 height 5
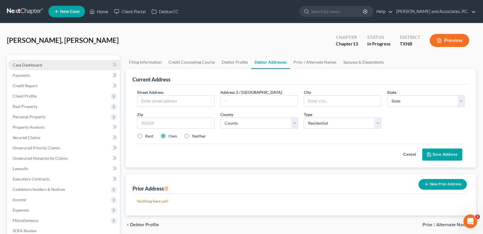
click at [26, 66] on span "Case Dashboard" at bounding box center [27, 64] width 29 height 5
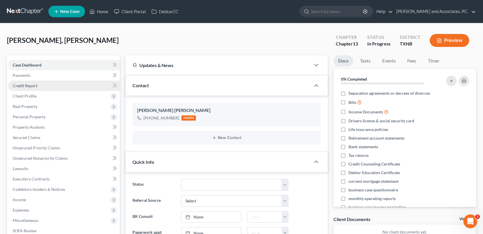
click at [28, 87] on span "Credit Report" at bounding box center [25, 85] width 25 height 5
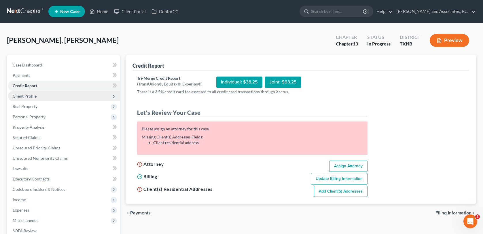
click at [28, 95] on span "Client Profile" at bounding box center [25, 96] width 24 height 5
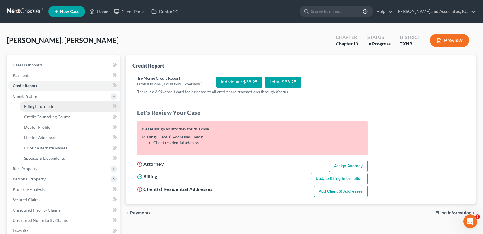
click at [31, 108] on link "Filing Information" at bounding box center [70, 106] width 100 height 10
select select "1"
select select "0"
select select "3"
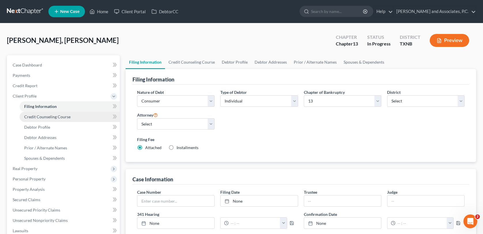
click at [34, 117] on span "Credit Counseling Course" at bounding box center [47, 116] width 46 height 5
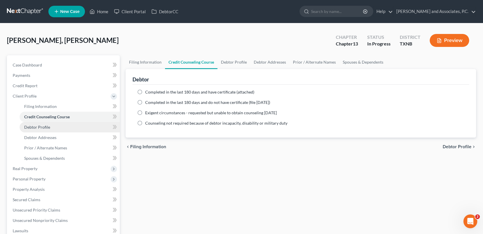
click at [35, 128] on span "Debtor Profile" at bounding box center [37, 127] width 26 height 5
select select "0"
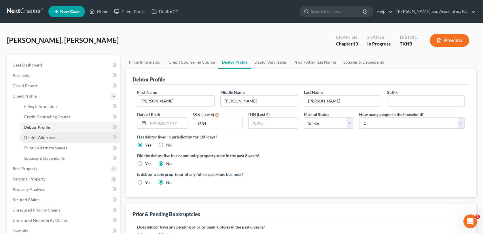
click at [40, 139] on span "Debtor Addresses" at bounding box center [40, 137] width 32 height 5
select select "0"
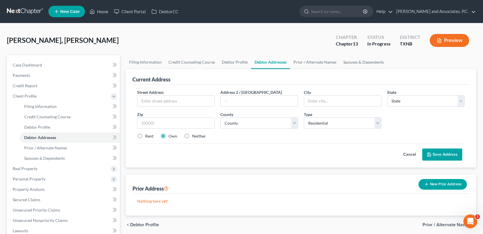
click at [112, 43] on div "Dela Cruz, Elizabeth Upgraded Chapter Chapter 13 Status In Progress District TX…" at bounding box center [241, 42] width 469 height 25
click at [100, 11] on link "Home" at bounding box center [99, 11] width 24 height 10
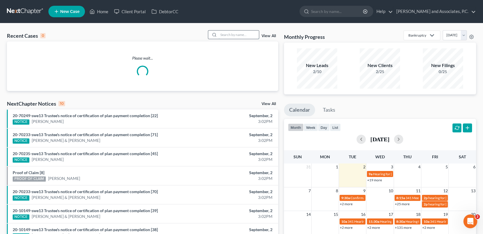
click at [236, 35] on input "search" at bounding box center [239, 35] width 40 height 8
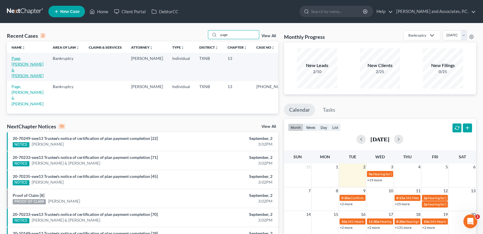
type input "page"
click at [32, 59] on link "Page, Ryan & Kelly" at bounding box center [28, 67] width 32 height 22
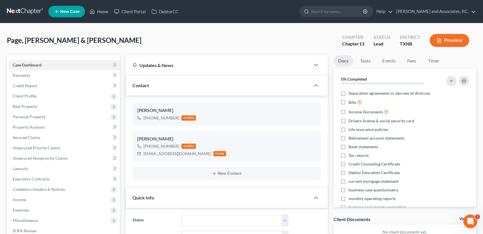
scroll to position [727, 0]
click at [31, 96] on span "Client Profile" at bounding box center [25, 96] width 24 height 5
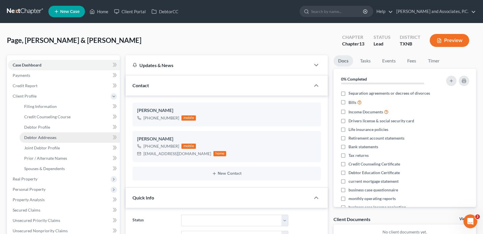
click at [38, 136] on span "Debtor Addresses" at bounding box center [40, 137] width 32 height 5
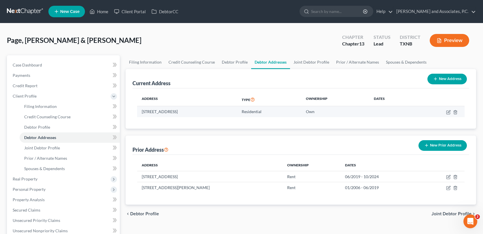
drag, startPoint x: 142, startPoint y: 111, endPoint x: 207, endPoint y: 113, distance: 65.1
click at [207, 113] on td "1434 South 18th, Abilene, TX 79602" at bounding box center [187, 111] width 100 height 11
copy td "1434 South 18th, Abilene, TX 79602"
click at [103, 12] on link "Home" at bounding box center [99, 11] width 24 height 10
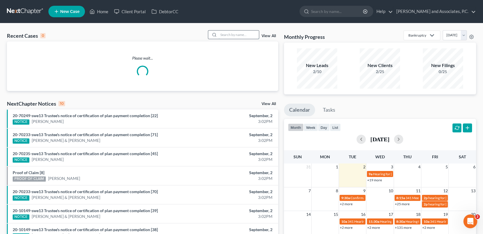
click at [234, 34] on input "search" at bounding box center [239, 35] width 40 height 8
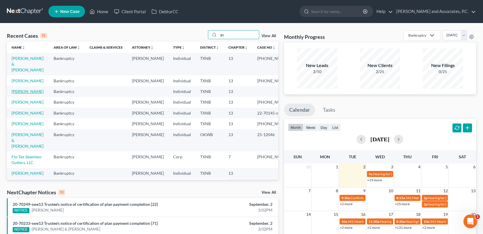
type input "gu"
click at [26, 92] on link "Guajardo, Louie" at bounding box center [28, 91] width 32 height 5
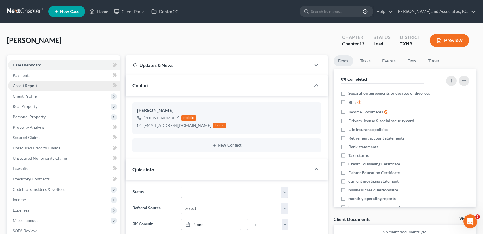
scroll to position [55, 0]
click at [19, 94] on span "Client Profile" at bounding box center [25, 96] width 24 height 5
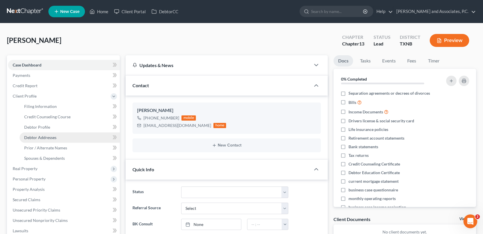
click at [35, 137] on span "Debtor Addresses" at bounding box center [40, 137] width 32 height 5
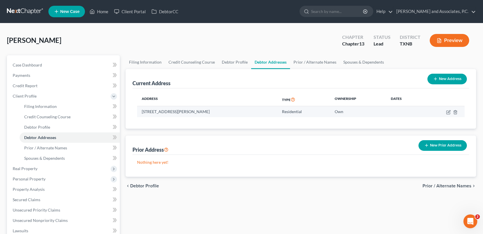
drag, startPoint x: 142, startPoint y: 110, endPoint x: 211, endPoint y: 111, distance: 69.7
click at [211, 111] on td "3907 Billie Dr, Wichita Falls, TX 76306" at bounding box center [207, 111] width 140 height 11
copy td "3907 Billie Dr, Wichita Falls, TX 76306"
drag, startPoint x: 7, startPoint y: 39, endPoint x: 58, endPoint y: 41, distance: 51.3
click at [58, 41] on div "Guajardo, Louie Upgraded Chapter Chapter 13 Status Lead District TXNB Preview" at bounding box center [241, 42] width 469 height 25
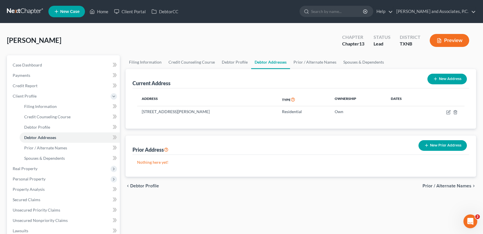
copy span "Guajardo, Louie"
click at [103, 12] on link "Home" at bounding box center [99, 11] width 24 height 10
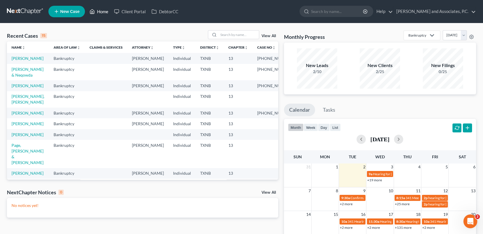
click at [105, 12] on link "Home" at bounding box center [99, 11] width 24 height 10
click at [107, 11] on link "Home" at bounding box center [99, 11] width 24 height 10
click at [23, 137] on link "Guajardo, Louie" at bounding box center [28, 134] width 32 height 5
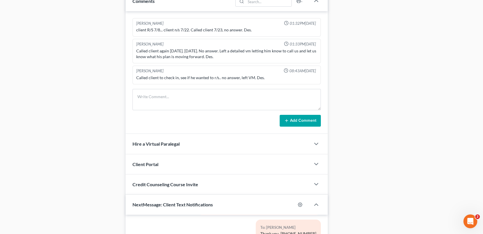
scroll to position [346, 0]
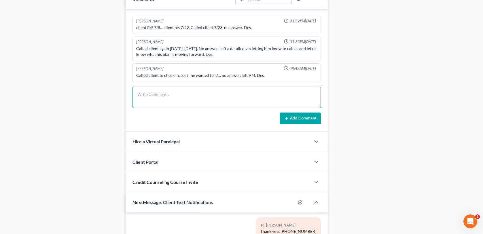
click at [143, 93] on textarea at bounding box center [226, 97] width 188 height 21
type textarea "M"
type textarea "mailed BK letter to client-MC"
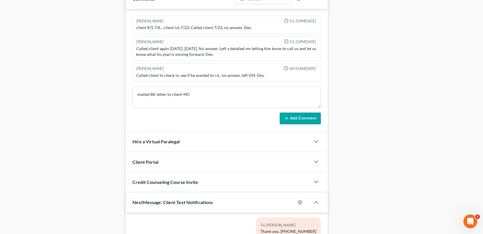
click at [291, 119] on button "Add Comment" at bounding box center [300, 119] width 41 height 12
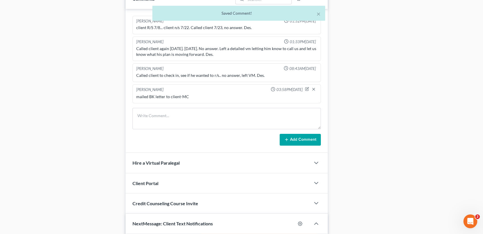
scroll to position [0, 0]
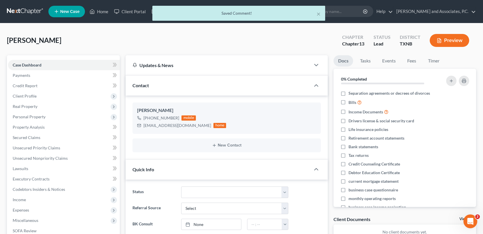
click at [105, 10] on div "× Saved Comment!" at bounding box center [238, 15] width 483 height 18
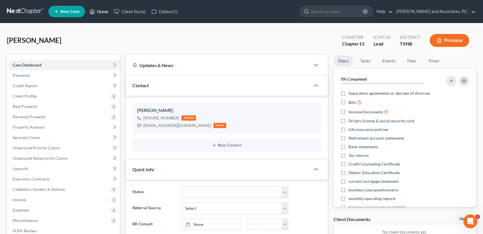
click at [100, 11] on link "Home" at bounding box center [99, 11] width 24 height 10
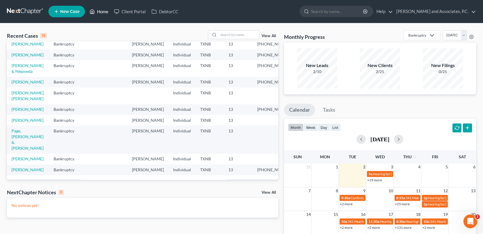
scroll to position [115, 0]
click at [25, 143] on link "Page, Ryan & Kelly" at bounding box center [28, 139] width 32 height 22
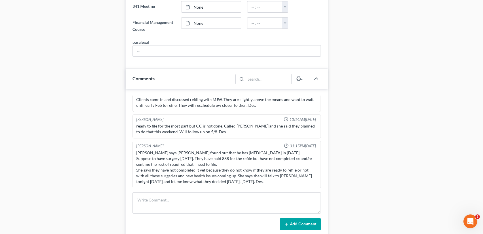
scroll to position [374, 0]
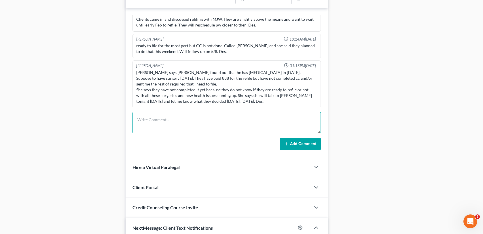
click at [171, 119] on textarea at bounding box center [226, 122] width 188 height 21
type textarea "Mailed BK letter to client-MC"
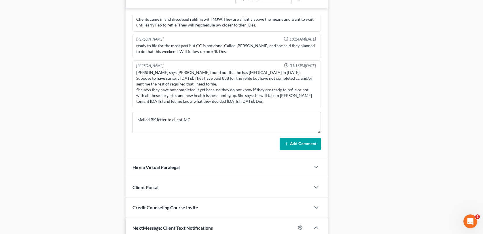
click at [296, 146] on button "Add Comment" at bounding box center [300, 144] width 41 height 12
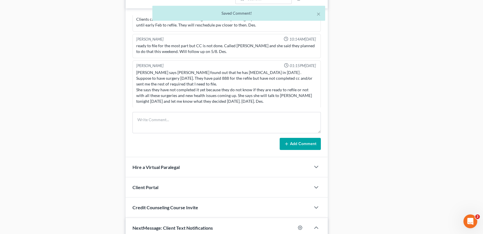
scroll to position [29, 0]
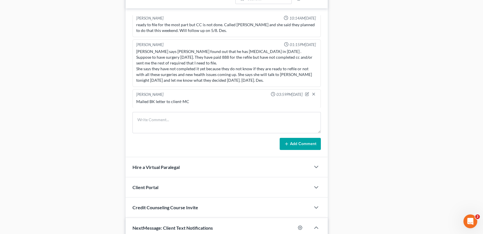
click at [103, 15] on div "Case Dashboard Payments Invoices Payments Payments Credit Report Client Profile" at bounding box center [63, 24] width 119 height 686
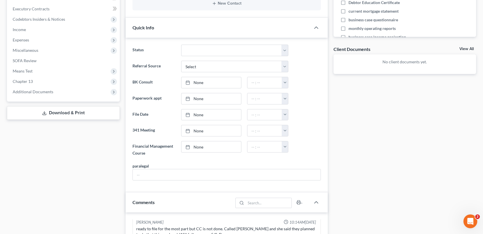
scroll to position [0, 0]
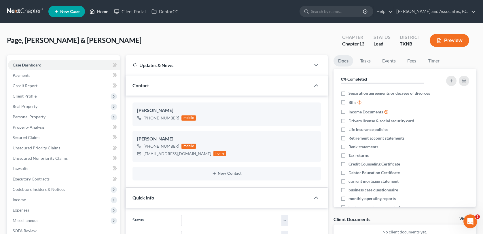
click at [105, 11] on link "Home" at bounding box center [99, 11] width 24 height 10
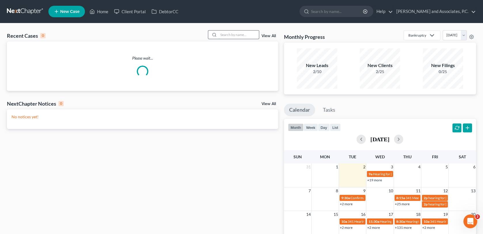
click at [227, 35] on input "search" at bounding box center [239, 35] width 40 height 8
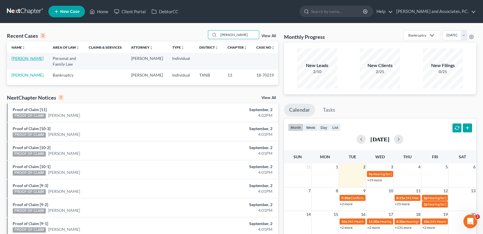
type input "scruggs"
click at [15, 59] on link "Scruggs, Randall" at bounding box center [28, 58] width 32 height 5
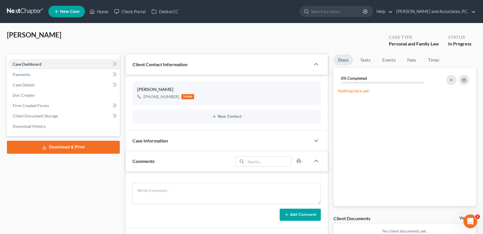
scroll to position [29, 0]
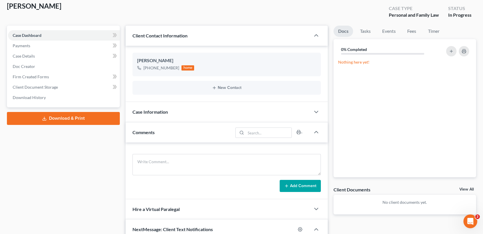
click at [158, 111] on span "Case Information" at bounding box center [149, 111] width 35 height 5
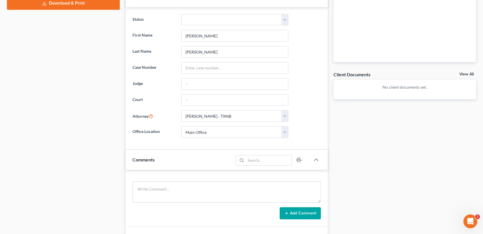
scroll to position [0, 0]
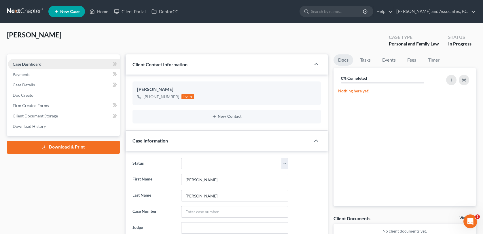
click at [36, 64] on span "Case Dashboard" at bounding box center [27, 64] width 29 height 5
click at [154, 65] on span "Client Contact Information" at bounding box center [159, 64] width 55 height 5
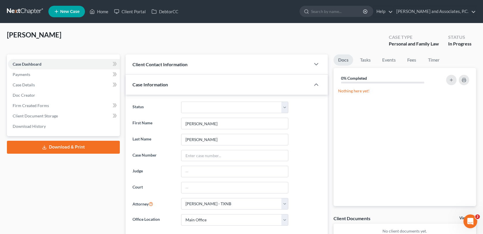
click at [151, 86] on span "Case Information" at bounding box center [149, 84] width 35 height 5
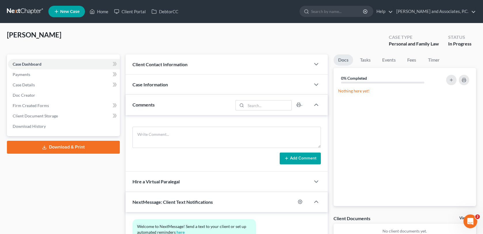
click at [151, 86] on span "Case Information" at bounding box center [149, 84] width 35 height 5
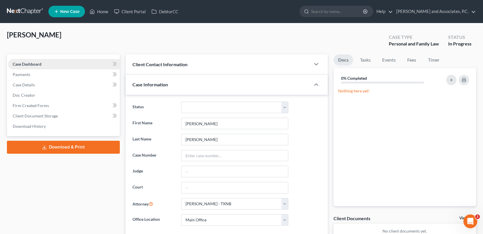
click at [37, 64] on span "Case Dashboard" at bounding box center [27, 64] width 29 height 5
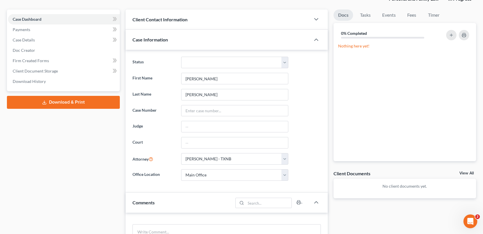
scroll to position [58, 0]
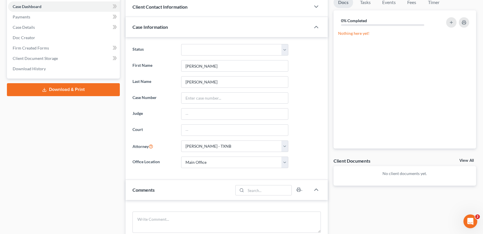
click at [189, 188] on div "Comments" at bounding box center [179, 190] width 107 height 20
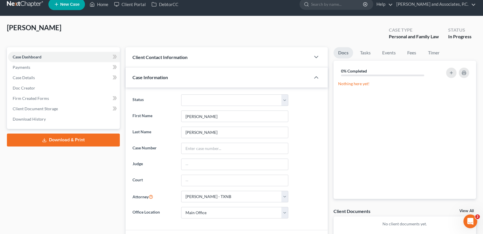
scroll to position [0, 0]
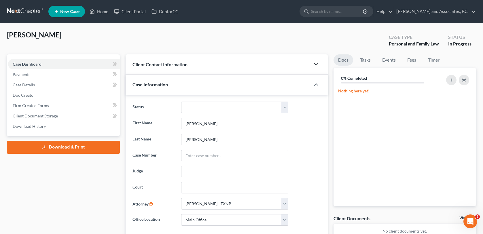
click at [316, 63] on icon "button" at bounding box center [316, 64] width 7 height 7
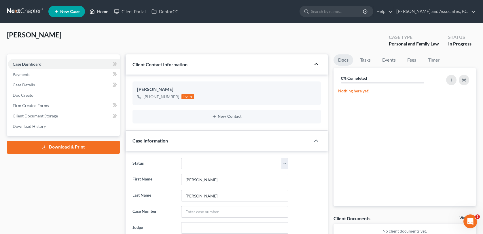
click at [105, 9] on link "Home" at bounding box center [99, 11] width 24 height 10
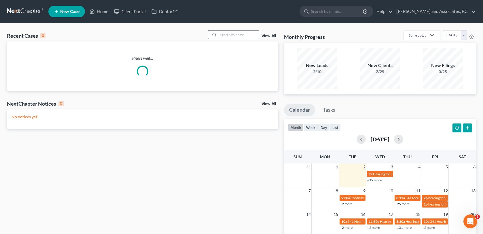
click at [223, 36] on input "search" at bounding box center [239, 35] width 40 height 8
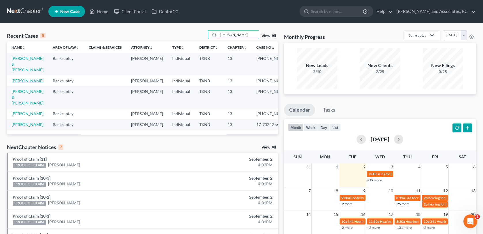
type input "clark"
click at [27, 78] on link "[PERSON_NAME]" at bounding box center [28, 80] width 32 height 5
select select "0"
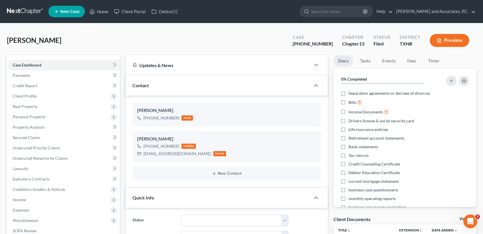
scroll to position [414, 0]
click at [101, 12] on link "Home" at bounding box center [99, 11] width 24 height 10
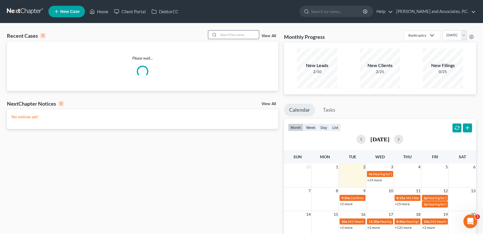
click at [229, 34] on input "search" at bounding box center [239, 35] width 40 height 8
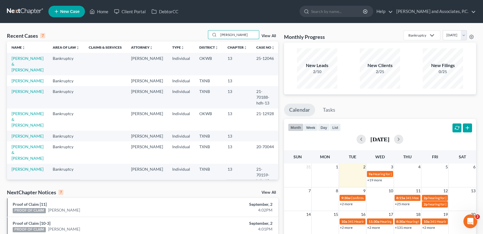
type input "rodrigue"
click at [29, 59] on link "[PERSON_NAME] & [PERSON_NAME]" at bounding box center [28, 64] width 32 height 16
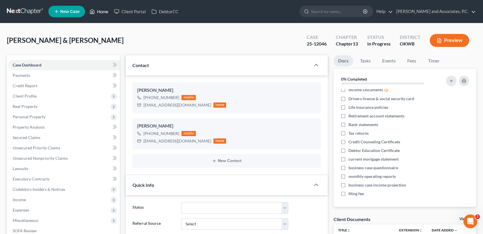
click at [107, 12] on link "Home" at bounding box center [99, 11] width 24 height 10
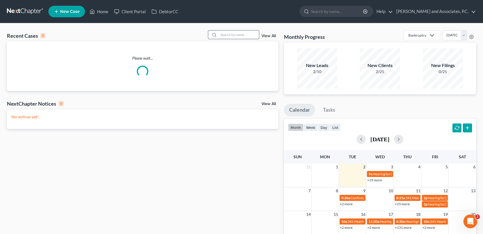
click at [236, 34] on input "search" at bounding box center [239, 35] width 40 height 8
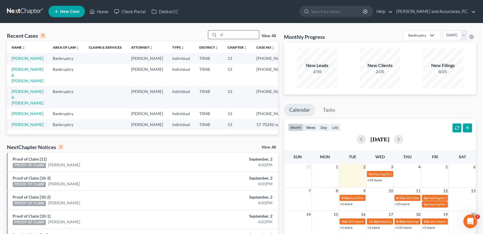
type input "c"
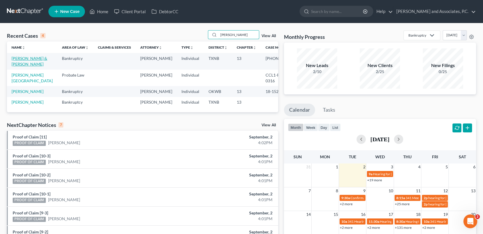
type input "robinson"
click at [19, 57] on link "[PERSON_NAME] & [PERSON_NAME]" at bounding box center [30, 61] width 36 height 11
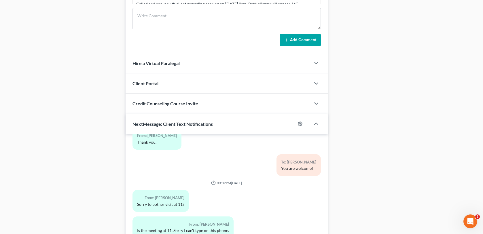
scroll to position [528, 0]
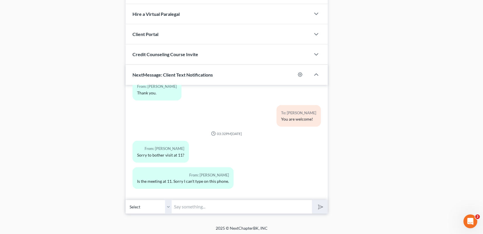
click at [192, 207] on input "text" at bounding box center [242, 207] width 140 height 14
type input "@"
type input "Yes sir. 11:00am"
click at [312, 200] on button "submit" at bounding box center [320, 207] width 16 height 14
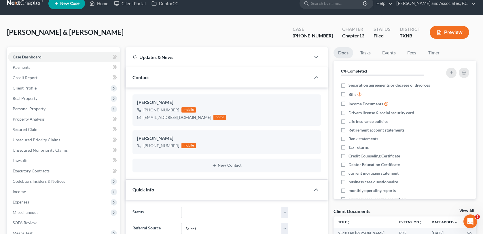
scroll to position [0, 0]
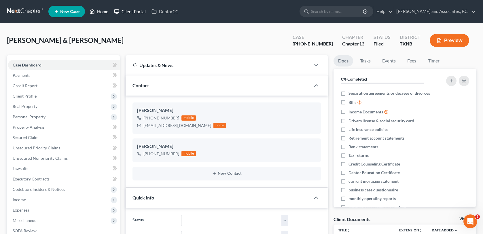
drag, startPoint x: 100, startPoint y: 12, endPoint x: 119, endPoint y: 16, distance: 18.8
click at [100, 12] on link "Home" at bounding box center [99, 11] width 24 height 10
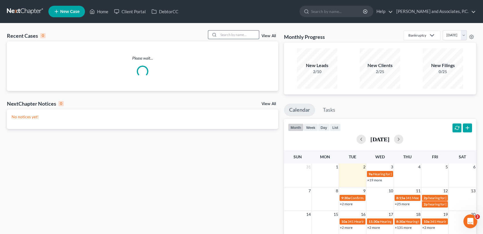
click at [227, 33] on input "search" at bounding box center [239, 35] width 40 height 8
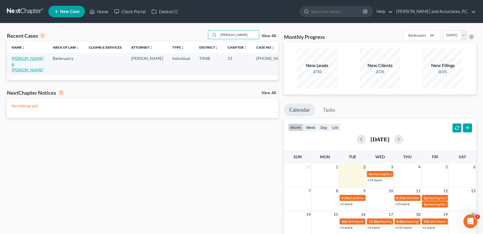
type input "otwell"
click at [32, 60] on link "[PERSON_NAME] & [PERSON_NAME]" at bounding box center [28, 64] width 32 height 16
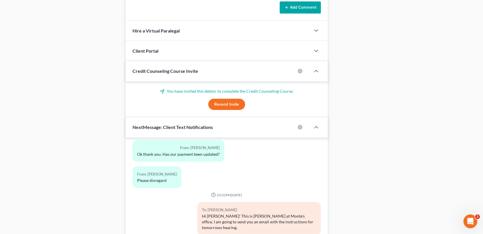
scroll to position [571, 0]
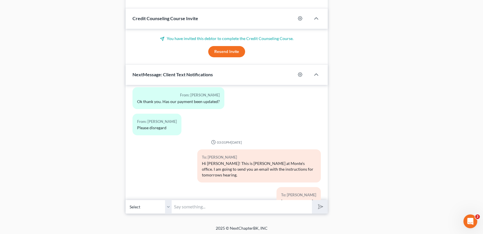
click at [185, 207] on input "text" at bounding box center [242, 207] width 140 height 14
type input "the hearing tomorrow is at 11:00am"
click at [312, 200] on button "submit" at bounding box center [320, 207] width 16 height 14
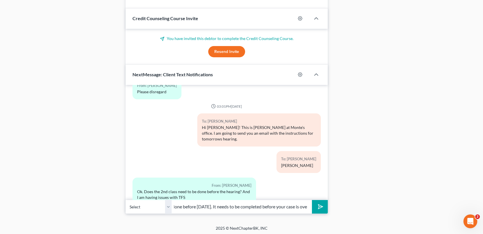
scroll to position [0, 101]
type input "No, you do not have to have the second class done before tomorrow. It needs to …"
click at [312, 200] on button "submit" at bounding box center [320, 207] width 16 height 14
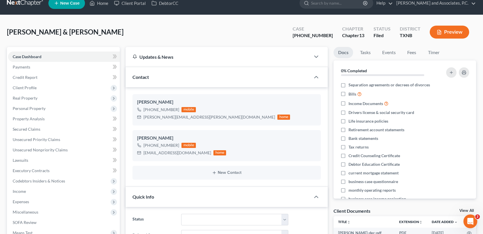
scroll to position [0, 0]
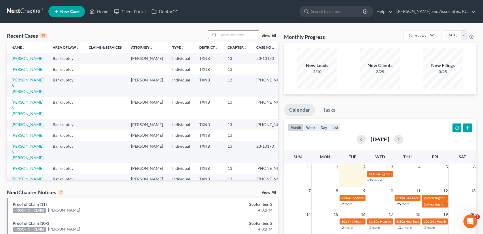
click at [227, 34] on input "search" at bounding box center [239, 35] width 40 height 8
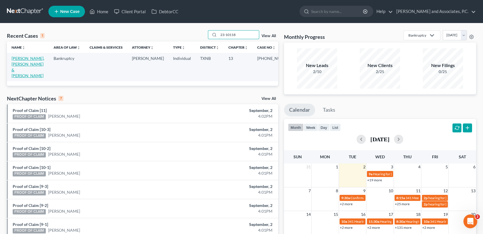
type input "23-10118"
click at [44, 58] on link "[PERSON_NAME], [PERSON_NAME] & [PERSON_NAME]" at bounding box center [28, 67] width 33 height 22
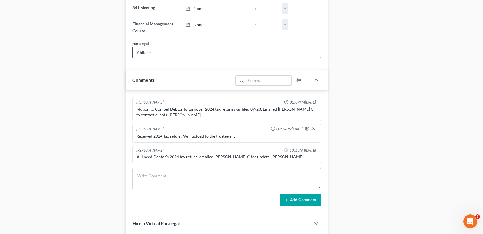
scroll to position [317, 0]
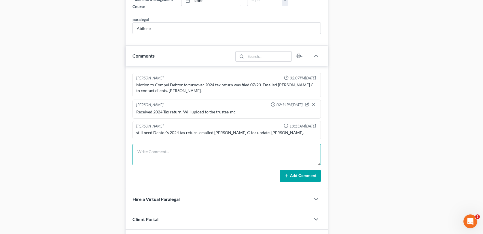
click at [155, 149] on textarea at bounding box center [226, 154] width 188 height 21
type textarea "Scanned and uploaded [PERSON_NAME] tax affidavit to the trustee-MC"
click at [291, 174] on button "Add Comment" at bounding box center [300, 176] width 41 height 12
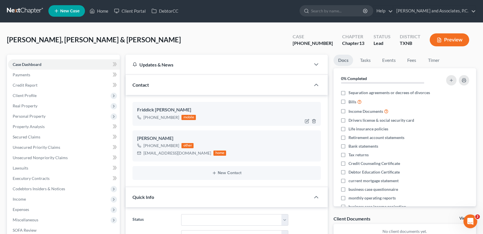
scroll to position [0, 0]
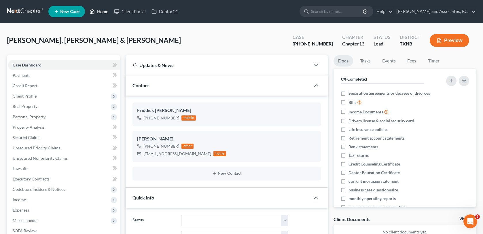
click at [101, 10] on link "Home" at bounding box center [99, 11] width 24 height 10
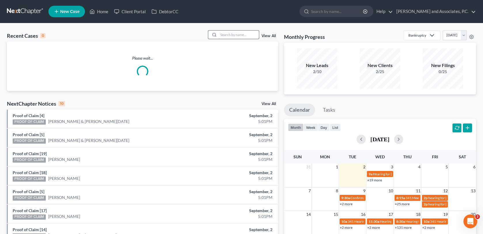
click at [221, 35] on input "search" at bounding box center [239, 35] width 40 height 8
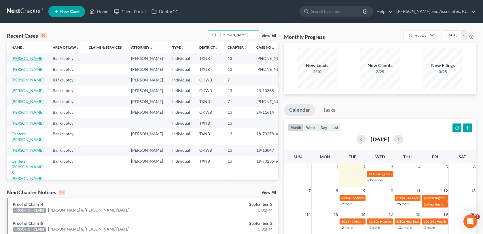
type input "[PERSON_NAME]"
click at [28, 61] on link "[PERSON_NAME]" at bounding box center [28, 58] width 32 height 5
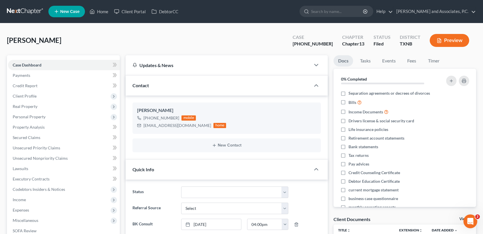
scroll to position [1664, 0]
click at [30, 97] on span "Client Profile" at bounding box center [25, 96] width 24 height 5
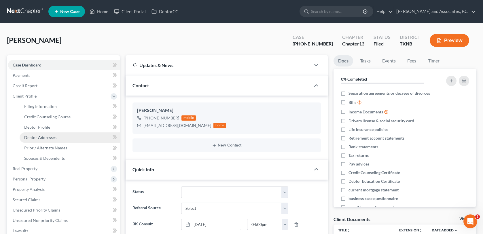
click at [37, 137] on span "Debtor Addresses" at bounding box center [40, 137] width 32 height 5
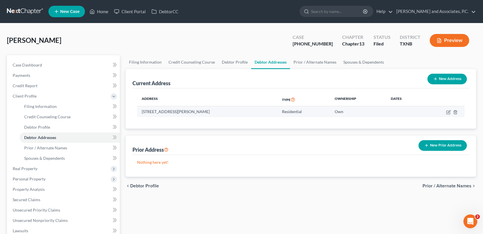
drag, startPoint x: 141, startPoint y: 111, endPoint x: 205, endPoint y: 112, distance: 63.6
click at [205, 112] on td "[STREET_ADDRESS][PERSON_NAME]" at bounding box center [207, 111] width 140 height 11
copy td "[STREET_ADDRESS][PERSON_NAME]"
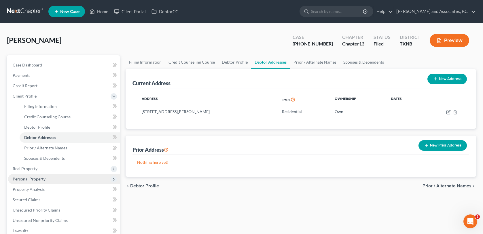
scroll to position [139, 0]
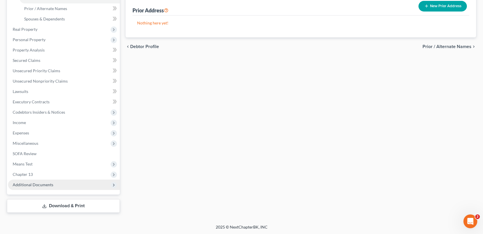
drag, startPoint x: 45, startPoint y: 187, endPoint x: 45, endPoint y: 184, distance: 2.9
click at [45, 186] on span "Additional Documents" at bounding box center [64, 185] width 112 height 10
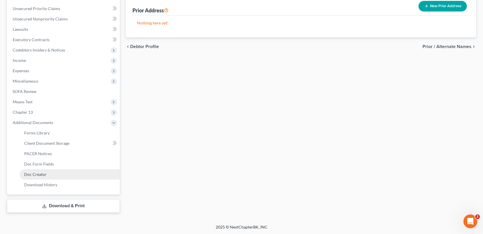
click at [44, 174] on span "Doc Creator" at bounding box center [35, 174] width 22 height 5
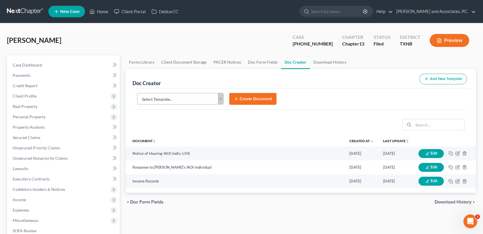
click at [221, 100] on body "Home New Case Client Portal DebtorCC [PERSON_NAME] and Associates, P.C. [EMAIL_…" at bounding box center [241, 187] width 483 height 374
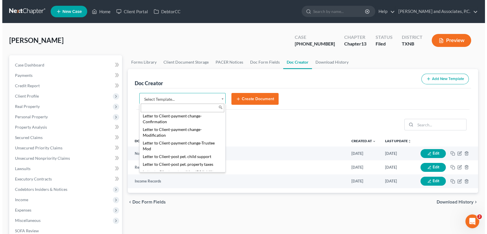
scroll to position [490, 0]
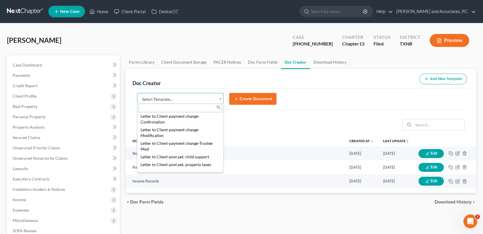
select select "77196"
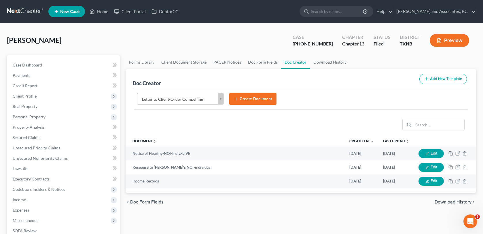
click at [243, 99] on button "Create Document" at bounding box center [252, 99] width 47 height 12
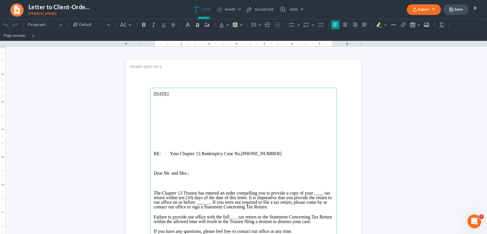
scroll to position [0, 0]
click at [313, 194] on span "The Chapter 13 Trustee has entered an order compelling you to provide a copy of…" at bounding box center [243, 200] width 178 height 19
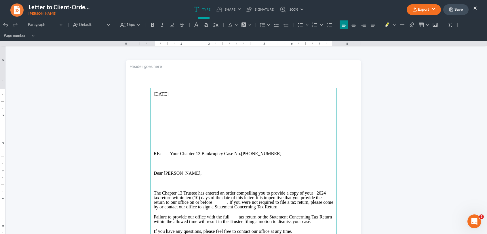
click at [315, 195] on span "The Chapter 13 Trustee has entered an order compelling you to provide a copy of…" at bounding box center [244, 200] width 180 height 19
click at [208, 204] on span "The Chapter 13 Trustee has entered an order compelling you to provide a copy of…" at bounding box center [243, 200] width 178 height 19
click at [238, 218] on span "tax return or the Statement Concerning Tax Return within the allowed time will …" at bounding box center [243, 220] width 178 height 10
drag, startPoint x: 238, startPoint y: 217, endPoint x: 229, endPoint y: 218, distance: 8.7
click at [229, 218] on span "2024" at bounding box center [233, 217] width 9 height 5
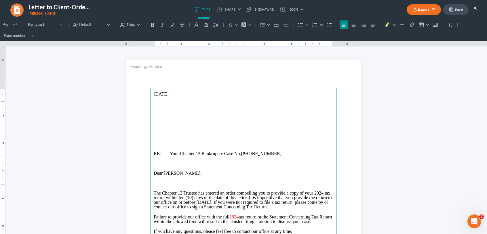
drag, startPoint x: 232, startPoint y: 218, endPoint x: 448, endPoint y: 146, distance: 228.1
click html "1.00 10.00 0 1 1 2 2 3 3 4 4 5 5 6 6 7 7 8 8 9 9 10 10 11 11 Undo (Ctrl+Z) Undo…"
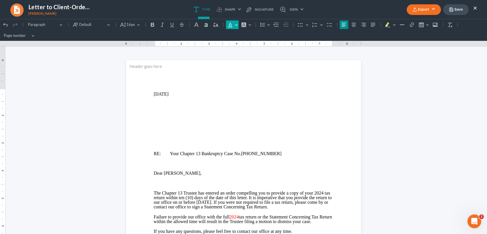
click at [236, 24] on button "Font Color Font Color" at bounding box center [232, 24] width 13 height 9
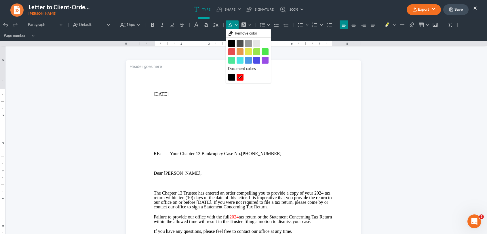
click at [232, 43] on button "Black Black" at bounding box center [231, 43] width 7 height 7
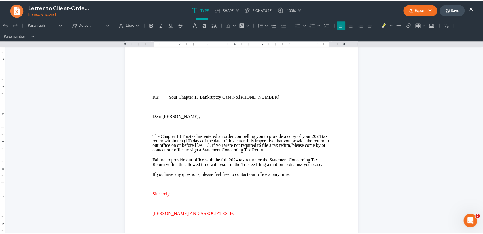
scroll to position [58, 0]
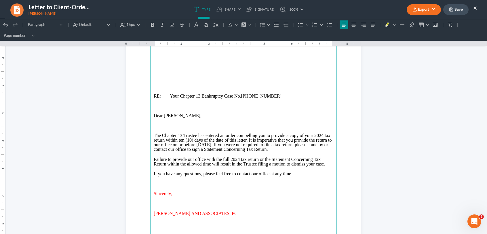
click at [476, 7] on button "×" at bounding box center [475, 7] width 4 height 7
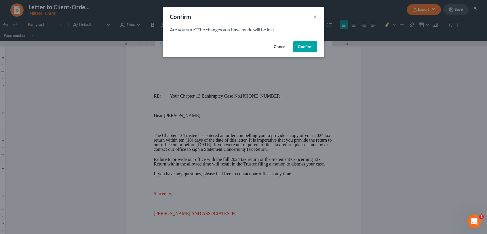
click at [299, 49] on button "Confirm" at bounding box center [305, 47] width 24 height 12
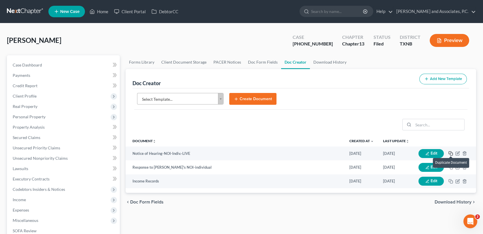
click at [451, 153] on rect "button" at bounding box center [451, 154] width 3 height 3
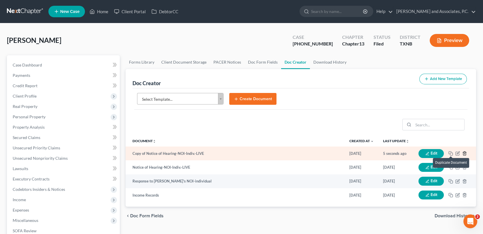
click at [465, 151] on icon "button" at bounding box center [464, 153] width 5 height 5
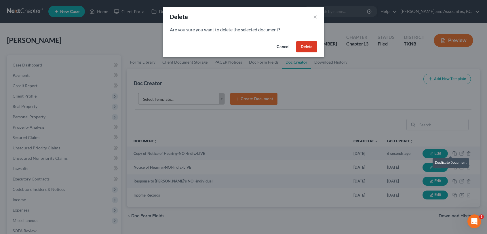
click at [315, 49] on button "Delete" at bounding box center [306, 47] width 21 height 12
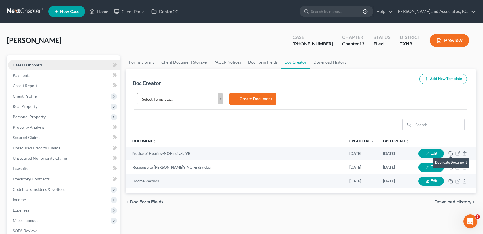
click at [44, 64] on link "Case Dashboard" at bounding box center [64, 65] width 112 height 10
